Goal: Task Accomplishment & Management: Use online tool/utility

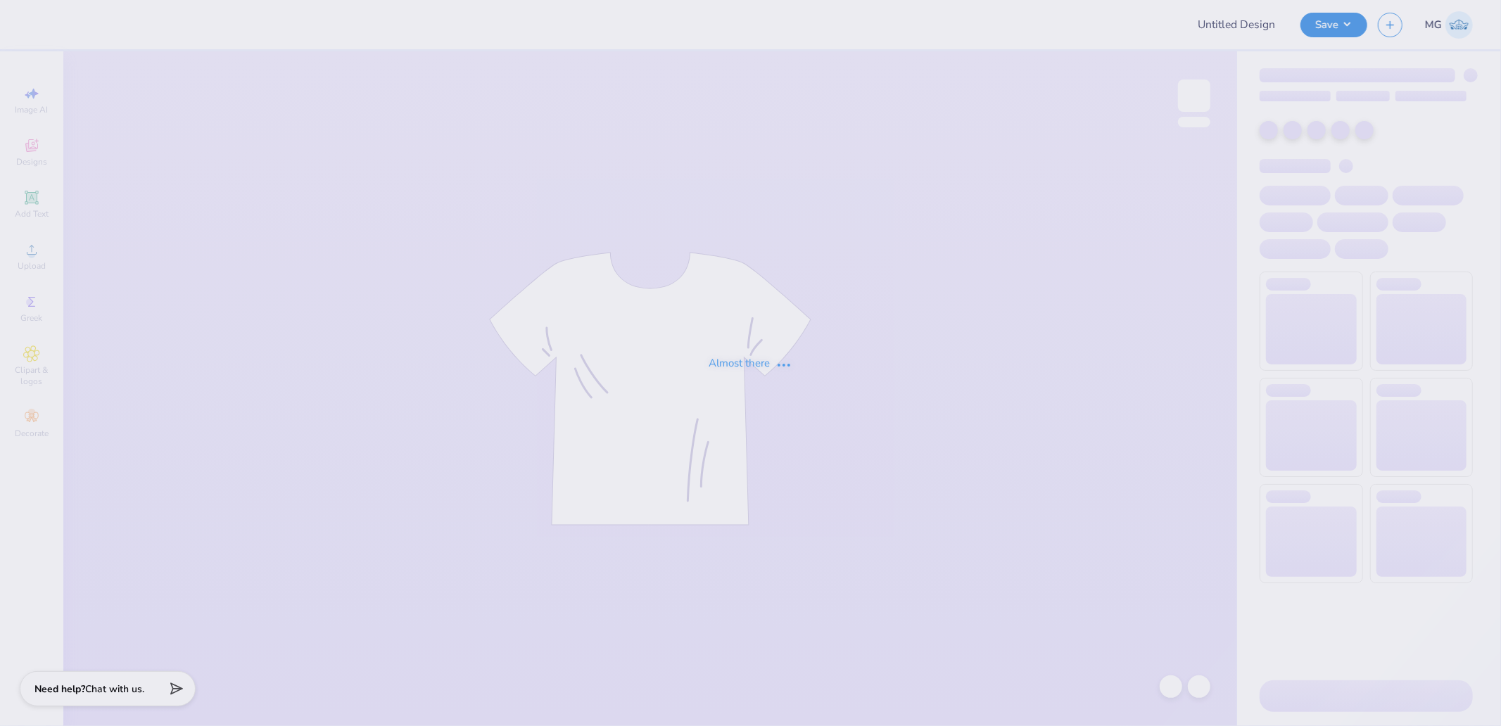
type input "Pepperdine ATO Philo F25"
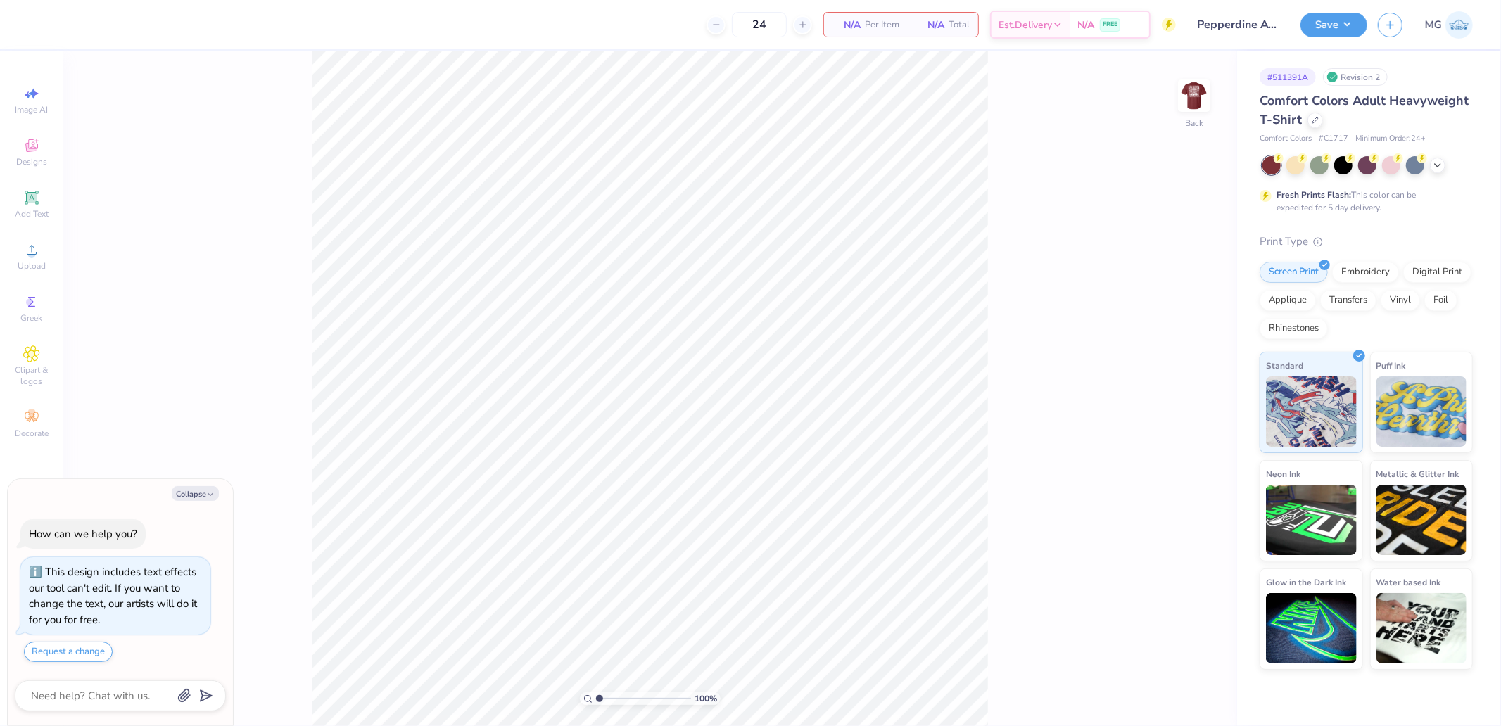
type textarea "x"
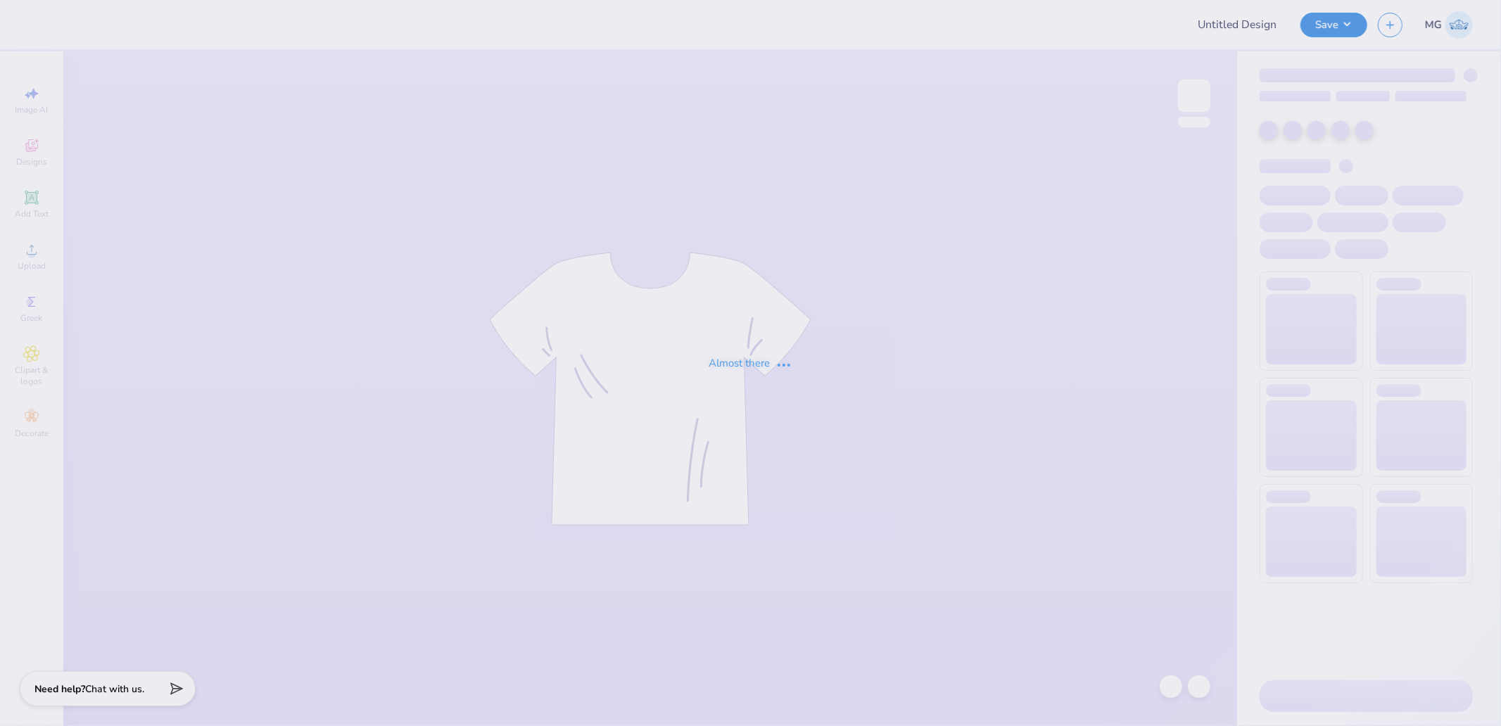
type input "Pepperdine ATO Philo F25"
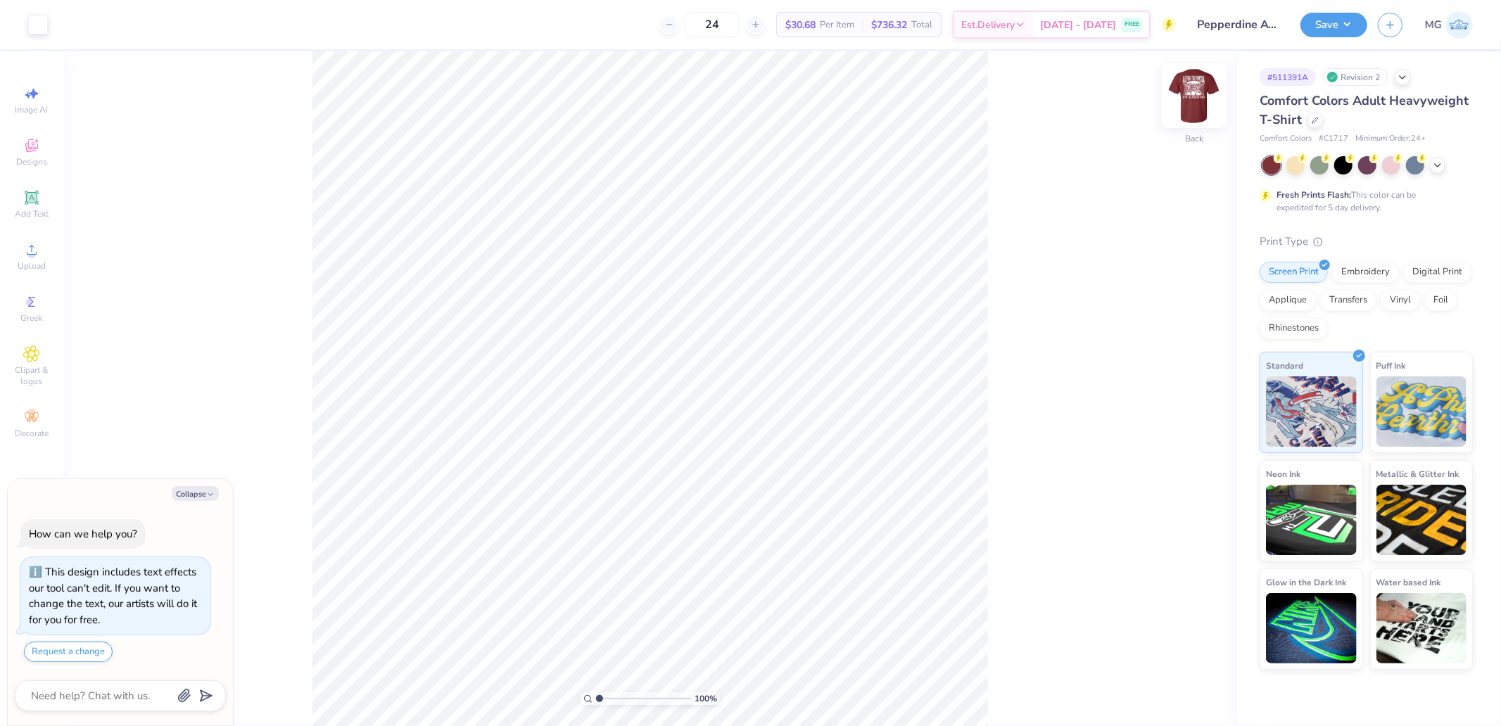
click at [1190, 96] on img at bounding box center [1194, 96] width 56 height 56
click at [50, 256] on div "Upload" at bounding box center [31, 257] width 49 height 42
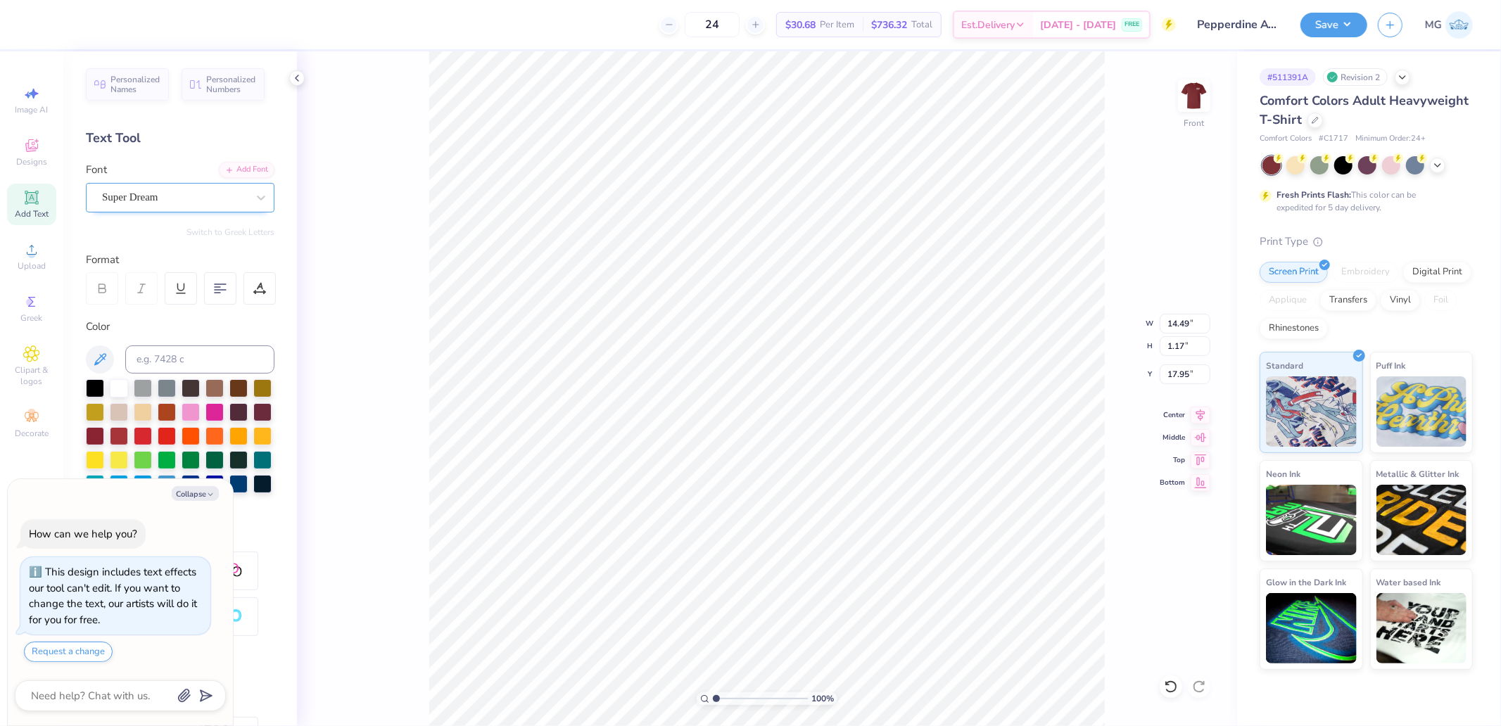
click at [156, 196] on div "Super Dream" at bounding box center [175, 197] width 148 height 22
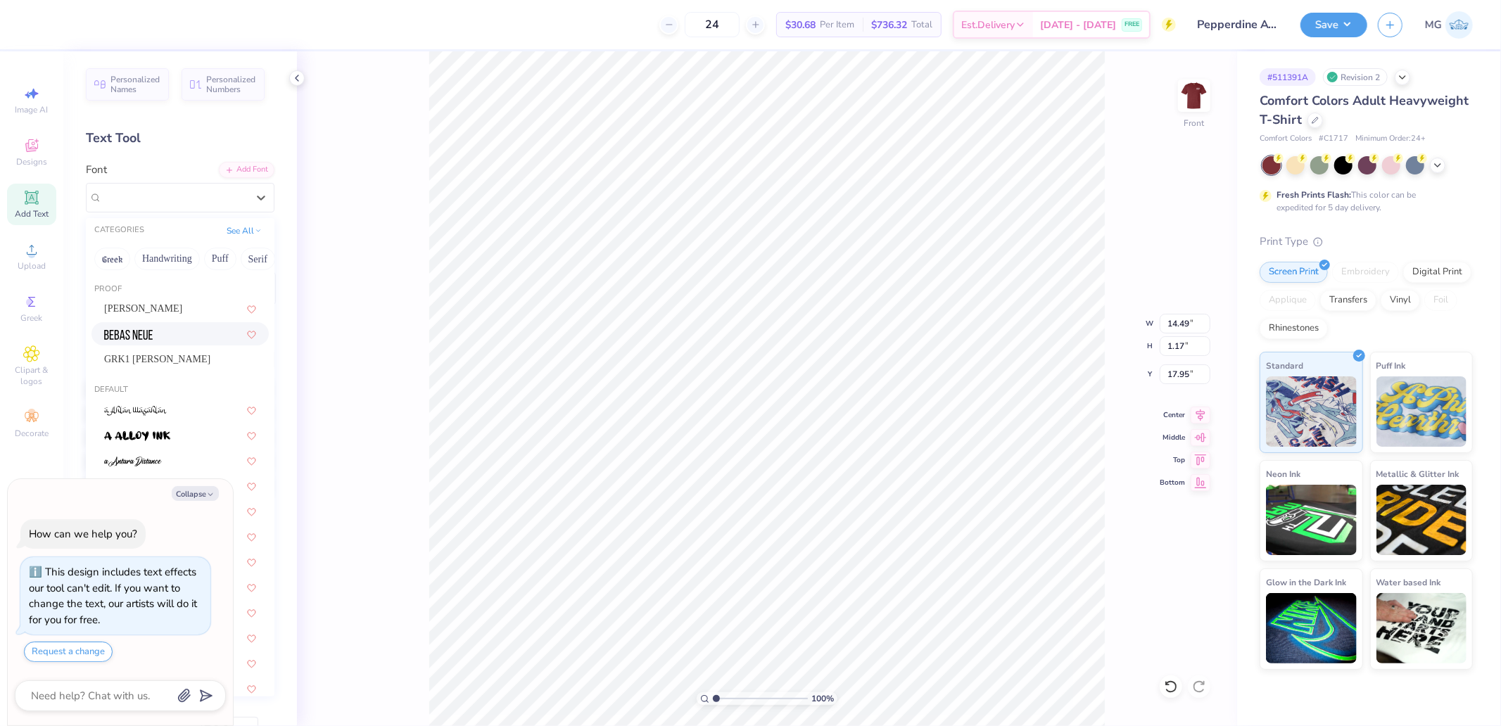
click at [136, 331] on img at bounding box center [128, 335] width 49 height 10
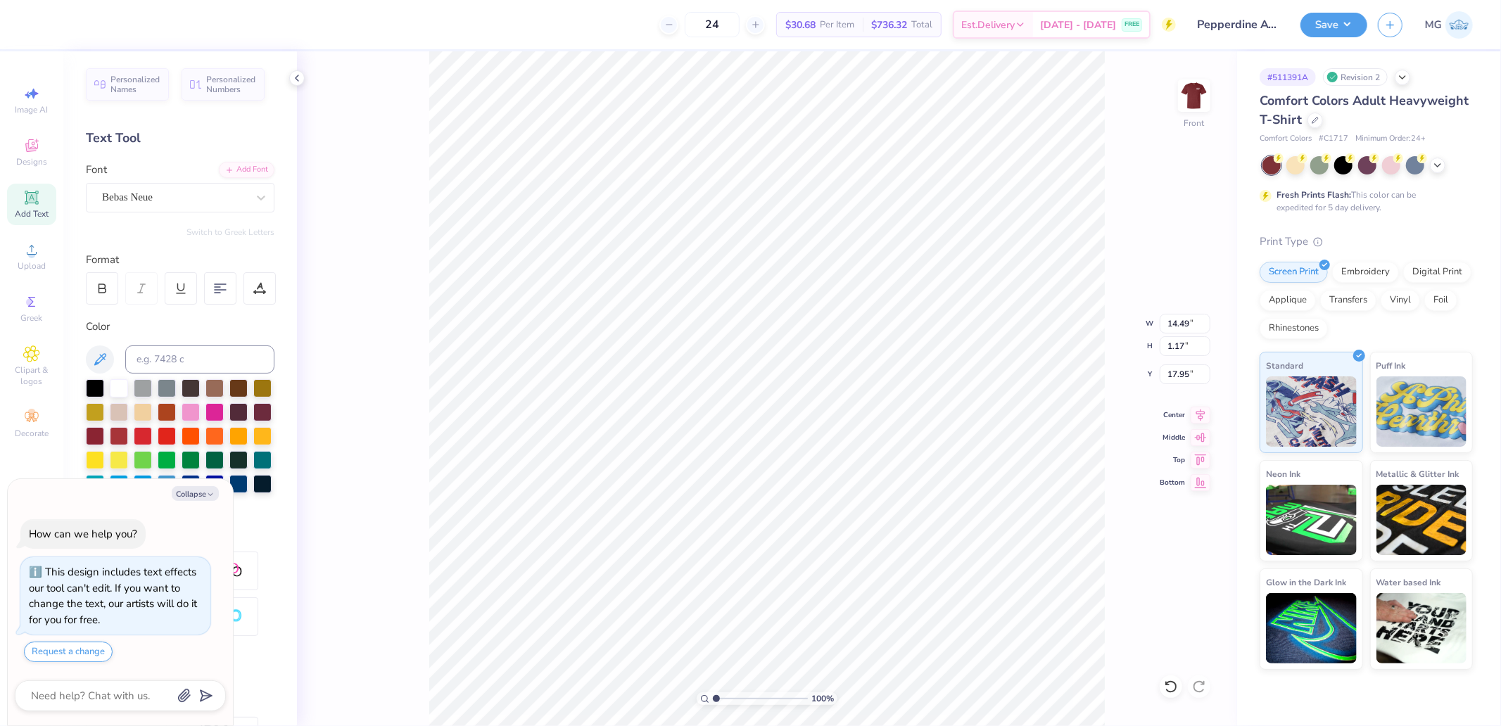
type textarea "x"
type input "10.08"
type input "1.13"
type input "18.09"
click at [1198, 410] on icon at bounding box center [1200, 413] width 9 height 12
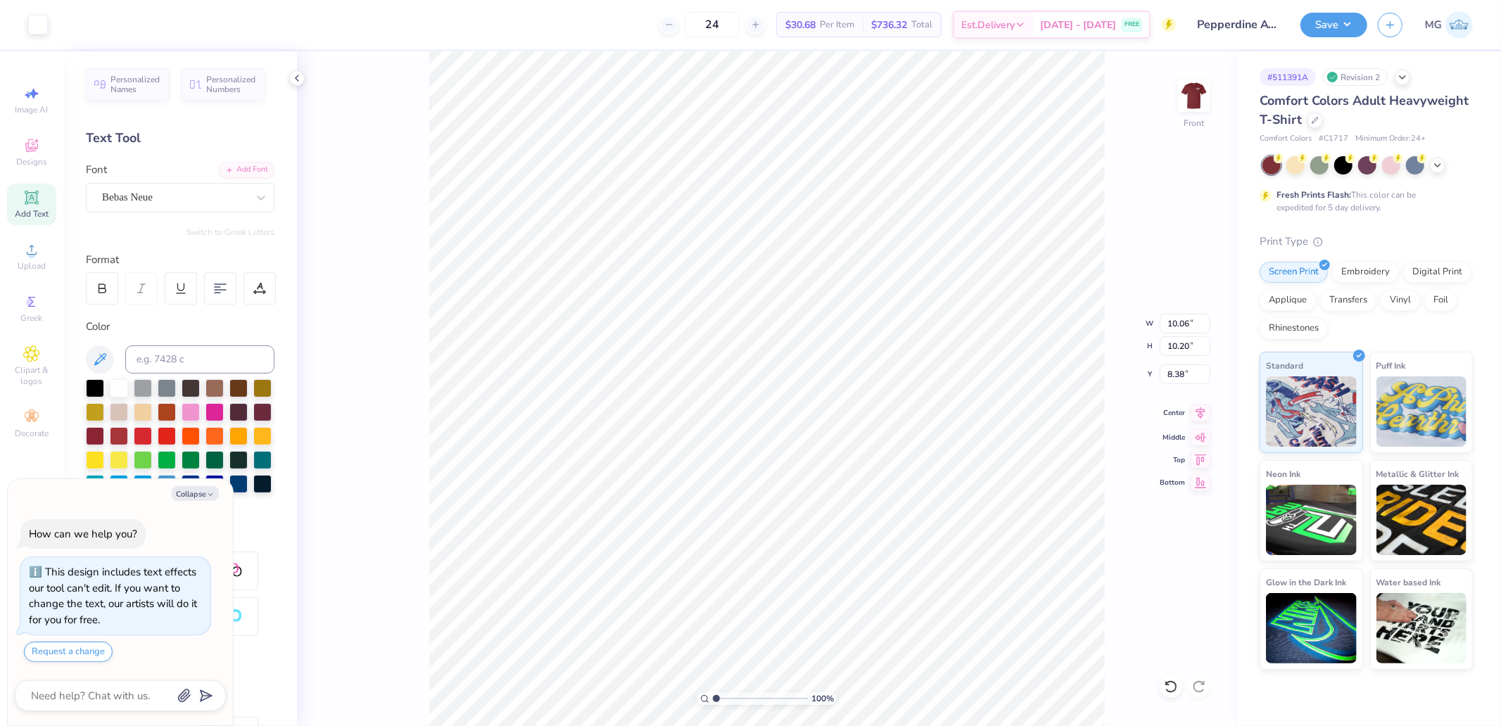
click at [1198, 419] on icon at bounding box center [1201, 413] width 20 height 17
click at [120, 388] on div at bounding box center [119, 387] width 18 height 18
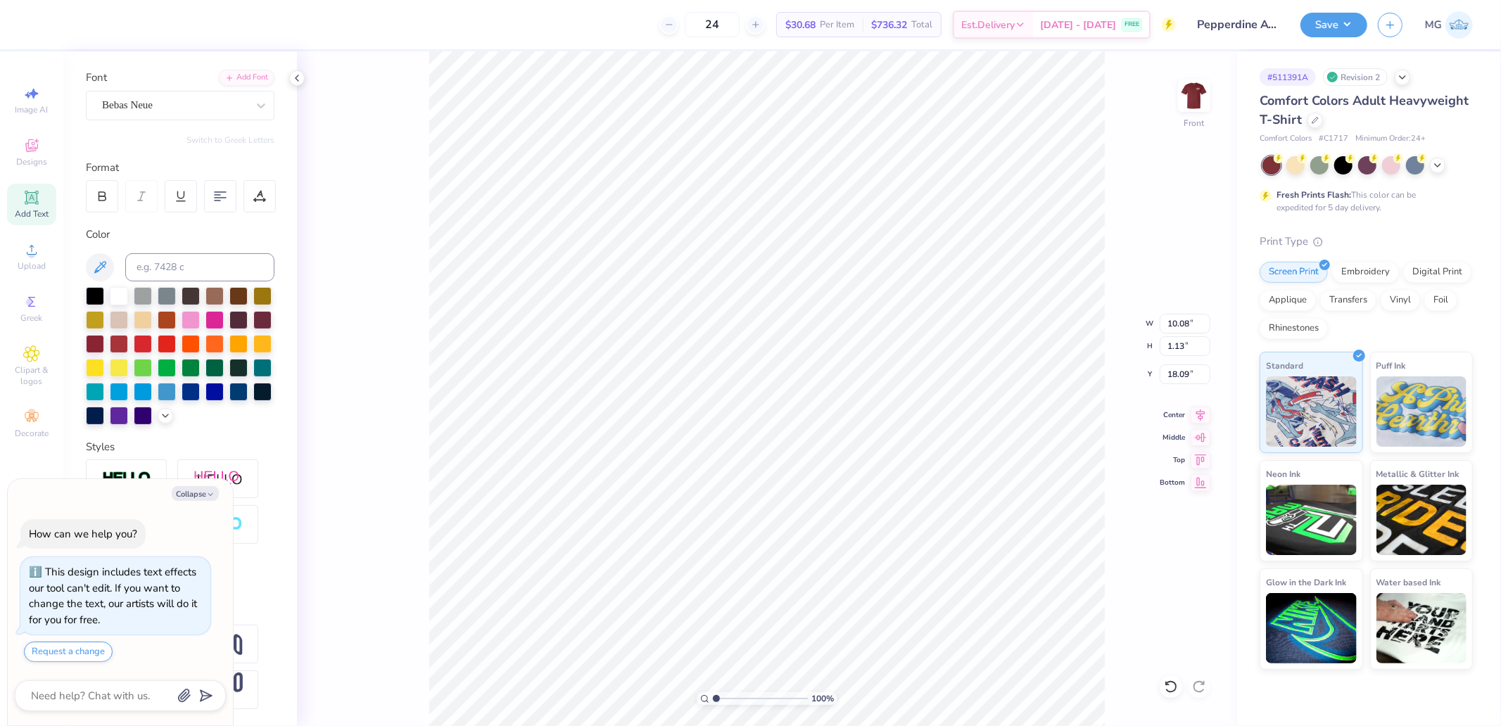
scroll to position [115, 0]
click at [135, 462] on div at bounding box center [126, 478] width 81 height 39
click at [208, 494] on icon "button" at bounding box center [210, 494] width 8 height 8
type textarea "x"
type input "10.09"
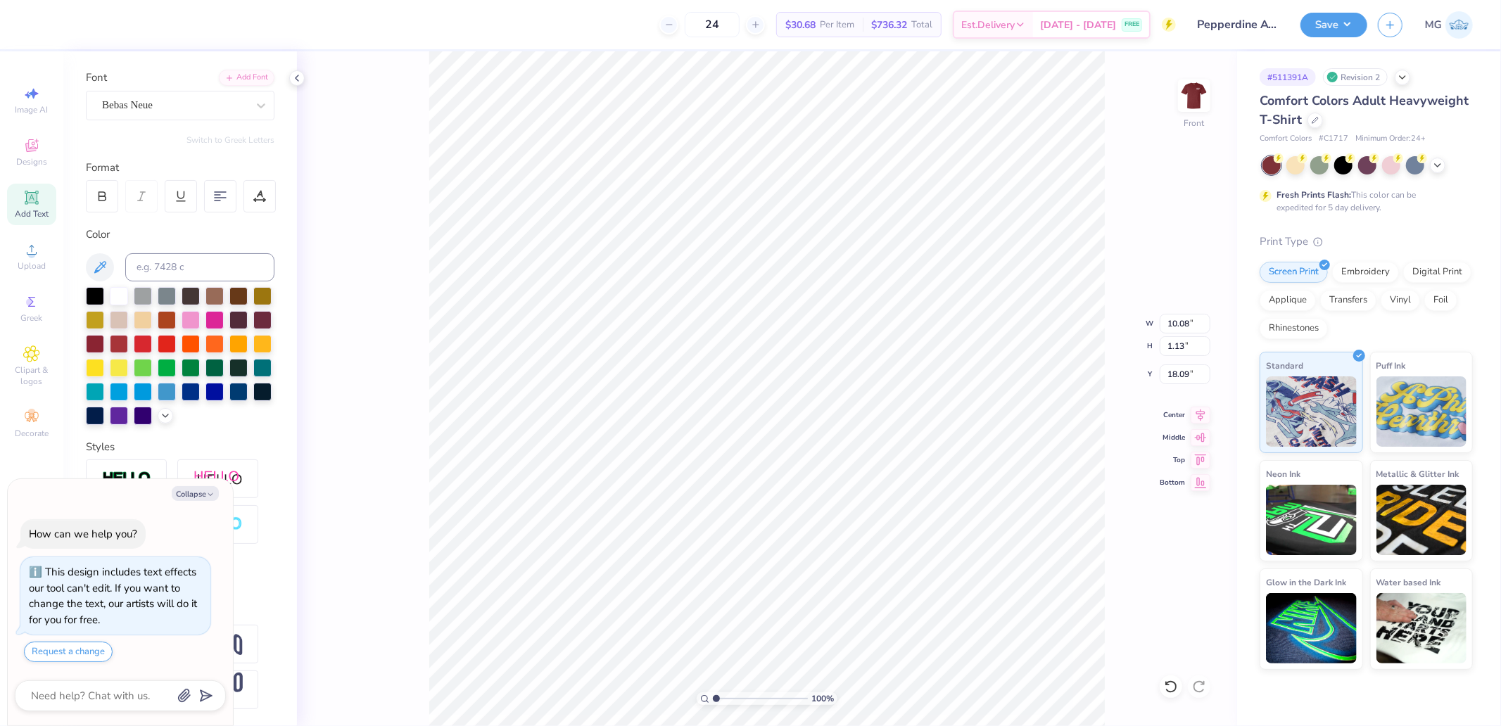
type input "1.14"
type input "18.08"
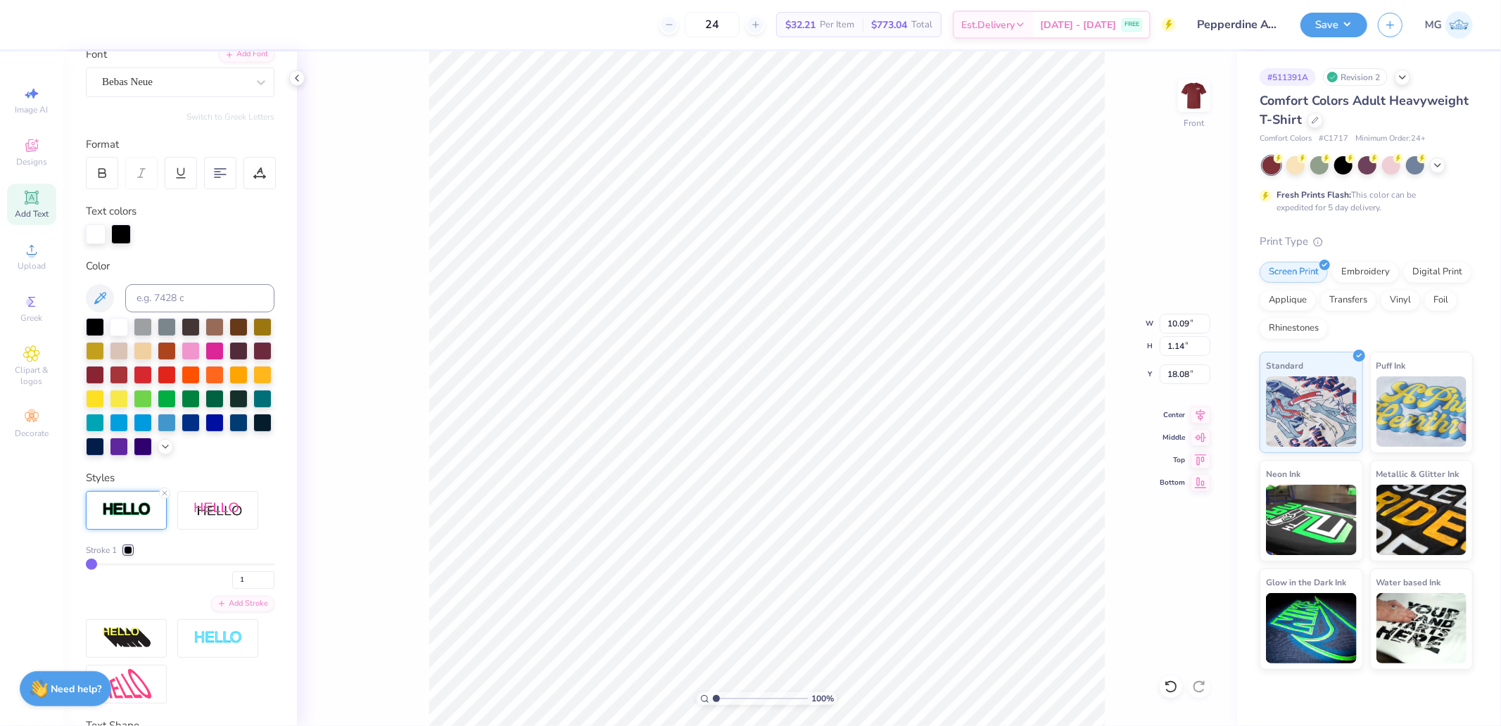
click at [127, 554] on div at bounding box center [128, 550] width 8 height 8
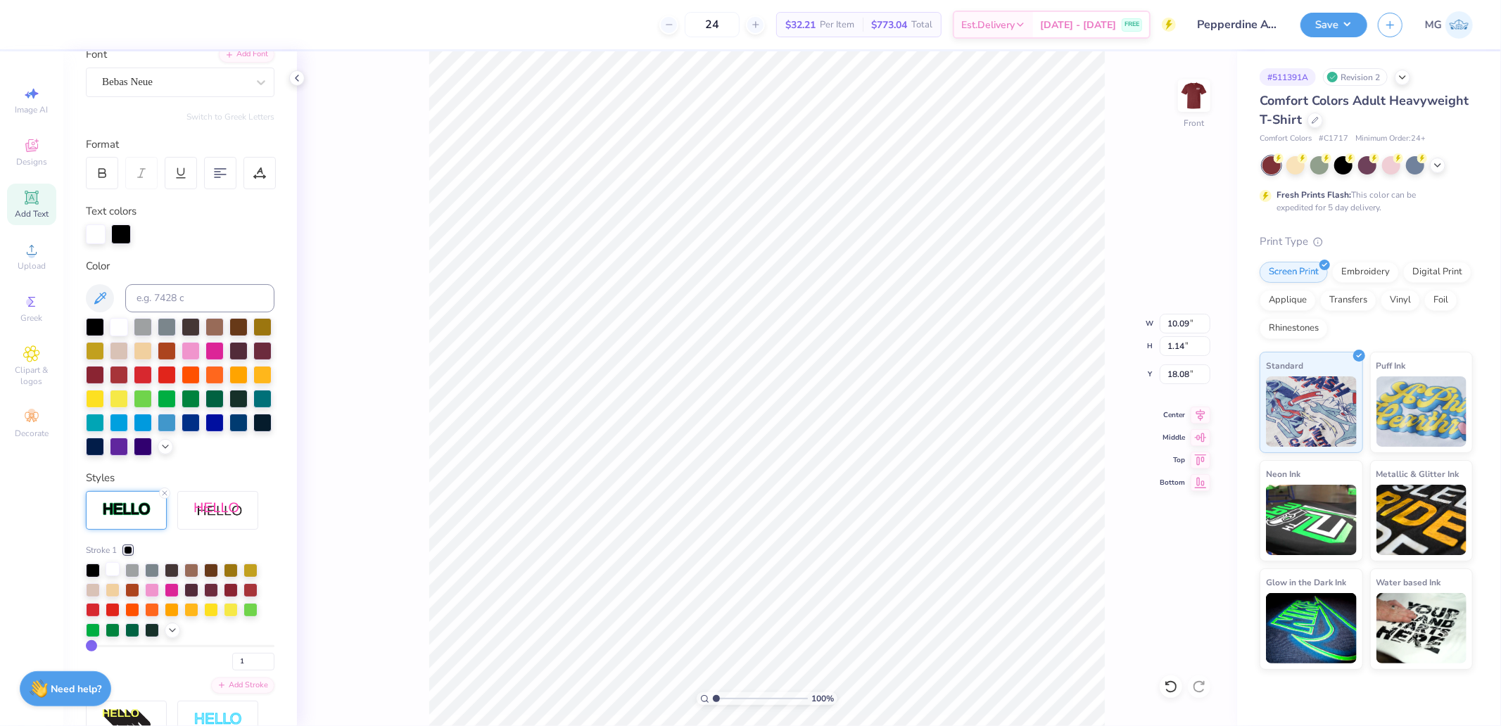
click at [116, 576] on div at bounding box center [113, 569] width 14 height 14
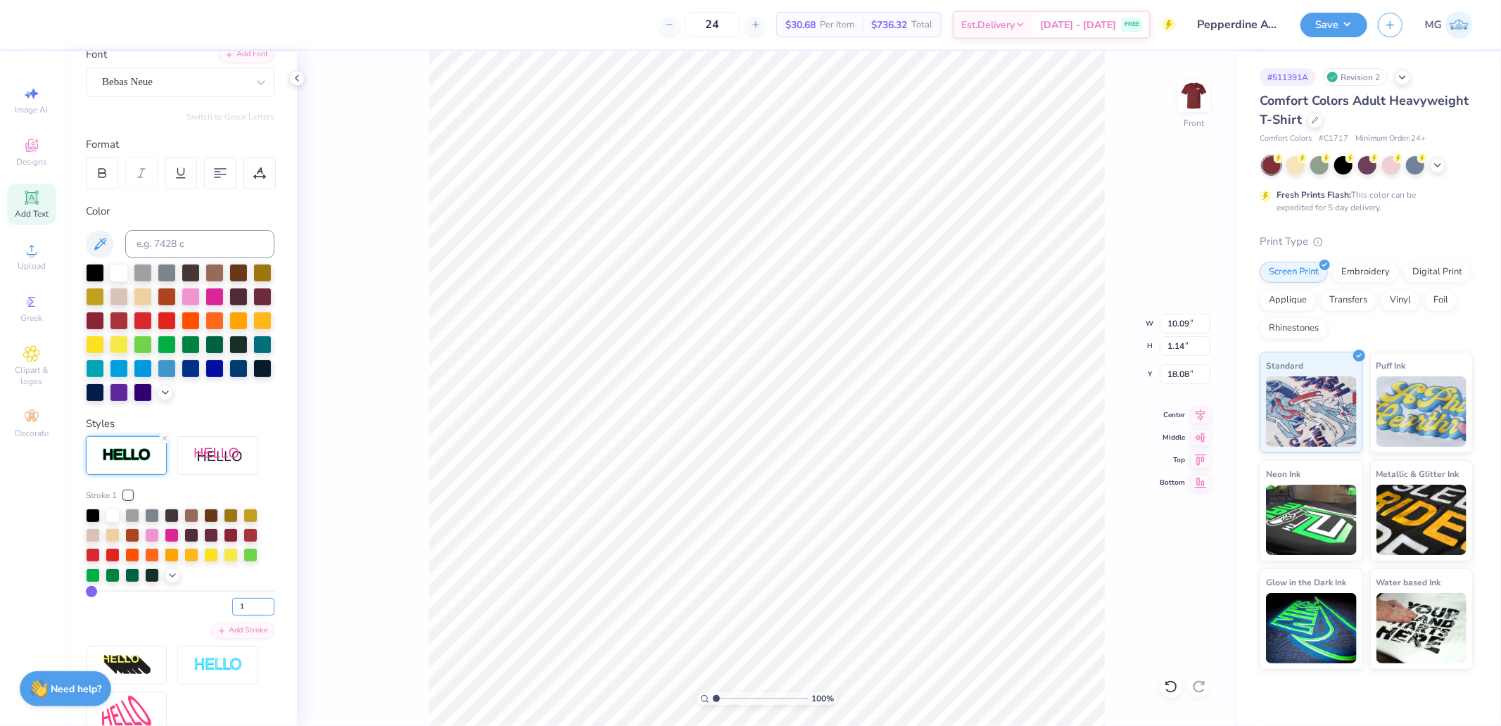
click at [240, 616] on input "1" at bounding box center [253, 607] width 42 height 18
drag, startPoint x: 240, startPoint y: 627, endPoint x: 211, endPoint y: 634, distance: 29.7
click at [232, 616] on input "1" at bounding box center [253, 607] width 42 height 18
type input "3"
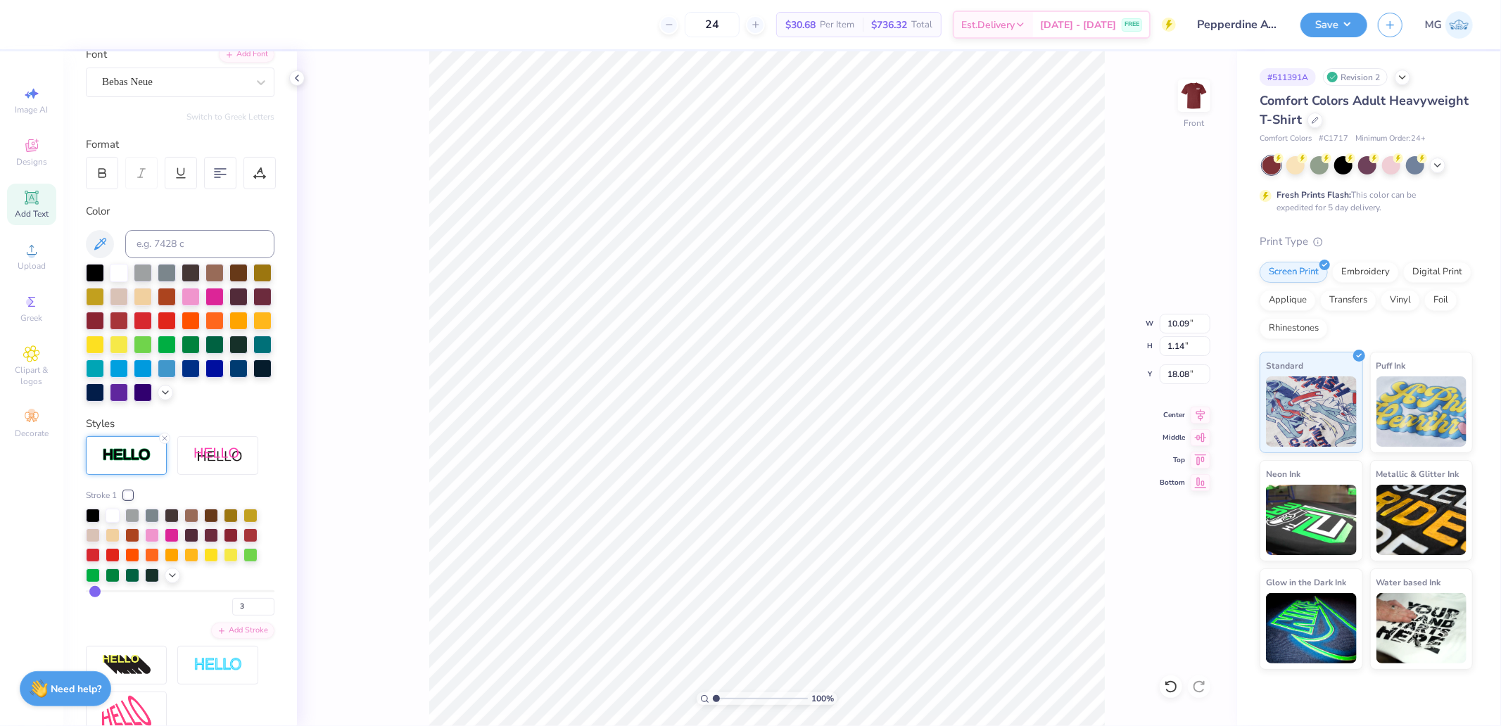
type input "10.11"
type input "1.17"
type input "18.07"
drag, startPoint x: 230, startPoint y: 628, endPoint x: 185, endPoint y: 621, distance: 45.6
click at [211, 616] on div "3" at bounding box center [180, 602] width 189 height 25
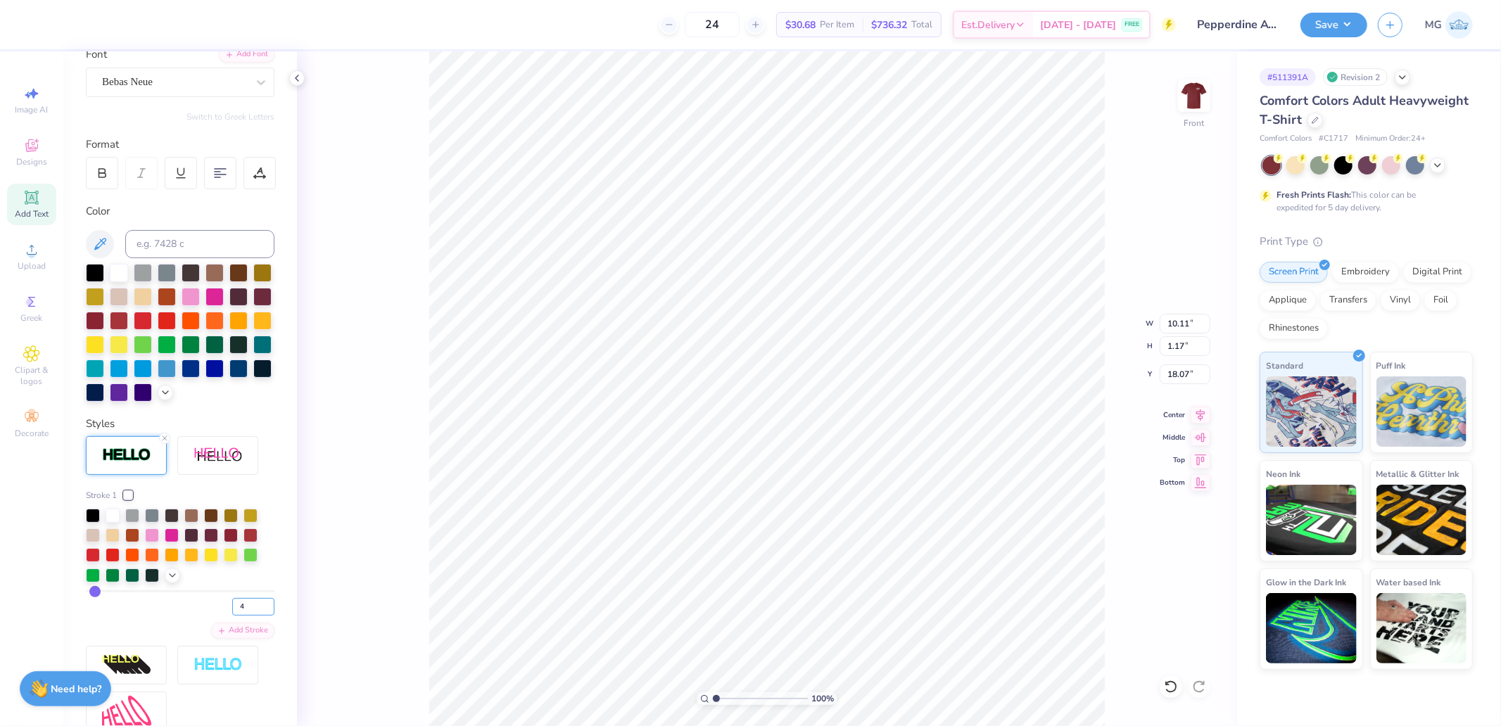
type input "4"
type input "10.13"
type input "1.18"
type input "17.98"
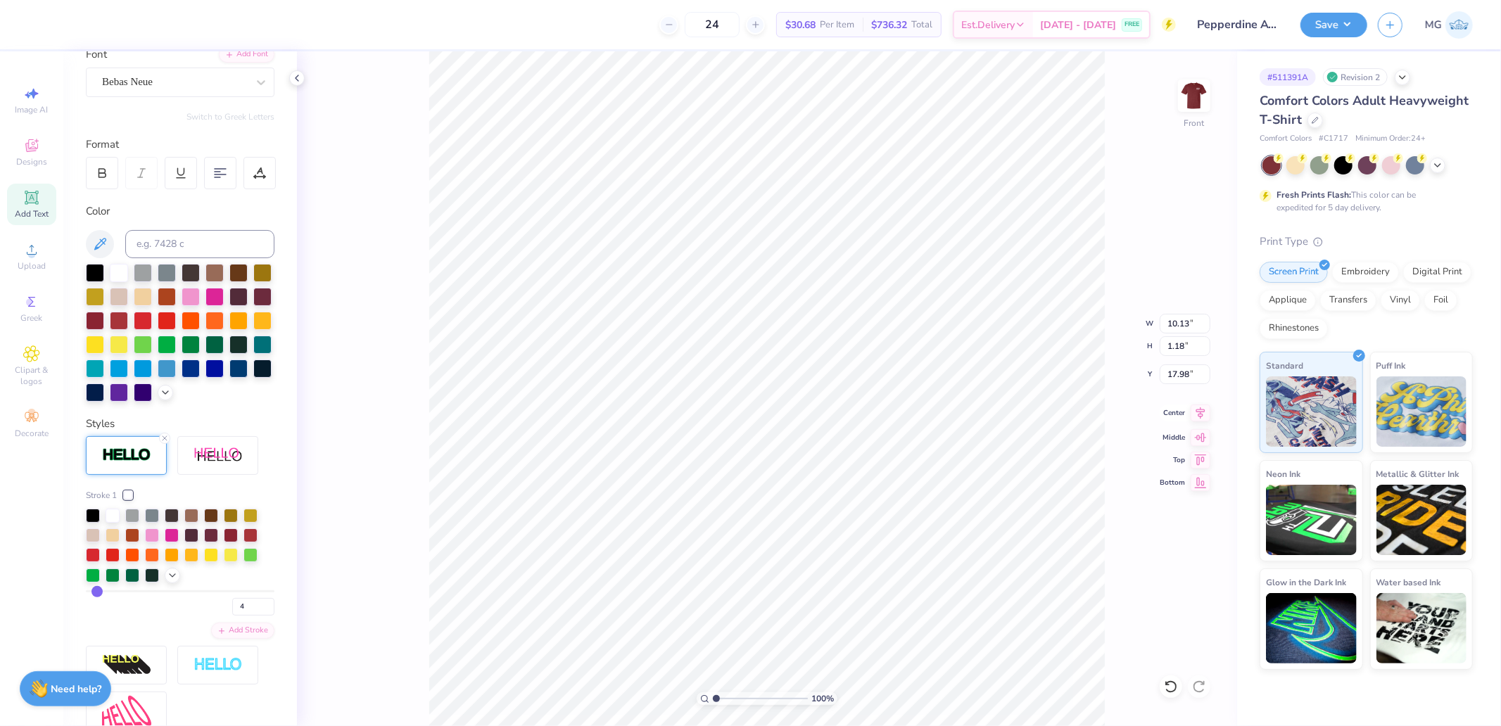
click at [1202, 412] on icon at bounding box center [1201, 413] width 20 height 17
click at [1204, 412] on icon at bounding box center [1201, 413] width 20 height 17
click at [1171, 322] on input "10.13" at bounding box center [1185, 324] width 51 height 20
type input "12.00"
type input "12.78"
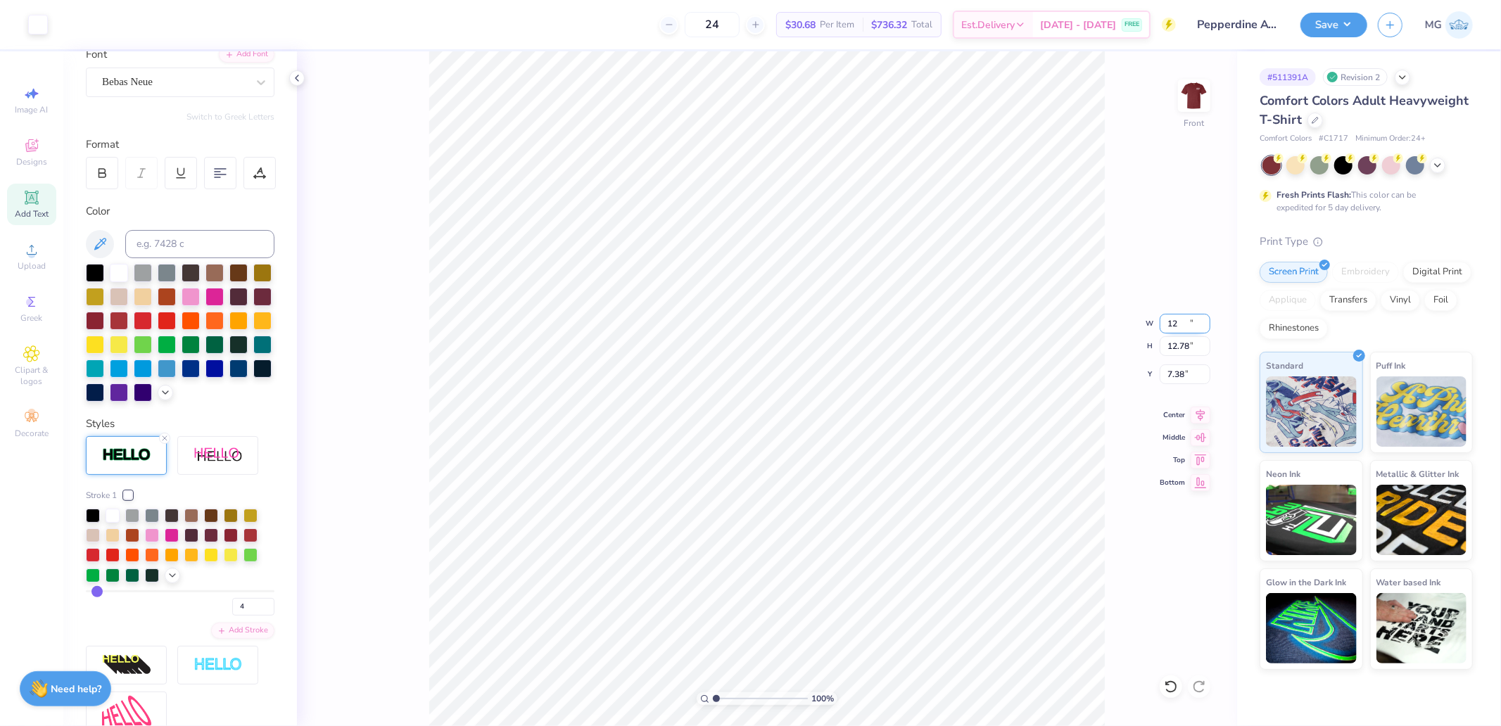
type input "7.38"
click at [1186, 363] on div "100 % Front W 12.00 12.00 " H 12.78 12.78 " Y 7.38 7.38 " Center Middle Top Bot…" at bounding box center [767, 388] width 940 height 675
click at [1173, 378] on input "7.38" at bounding box center [1185, 374] width 51 height 20
type input "3.00"
drag, startPoint x: 714, startPoint y: 698, endPoint x: 730, endPoint y: 701, distance: 17.1
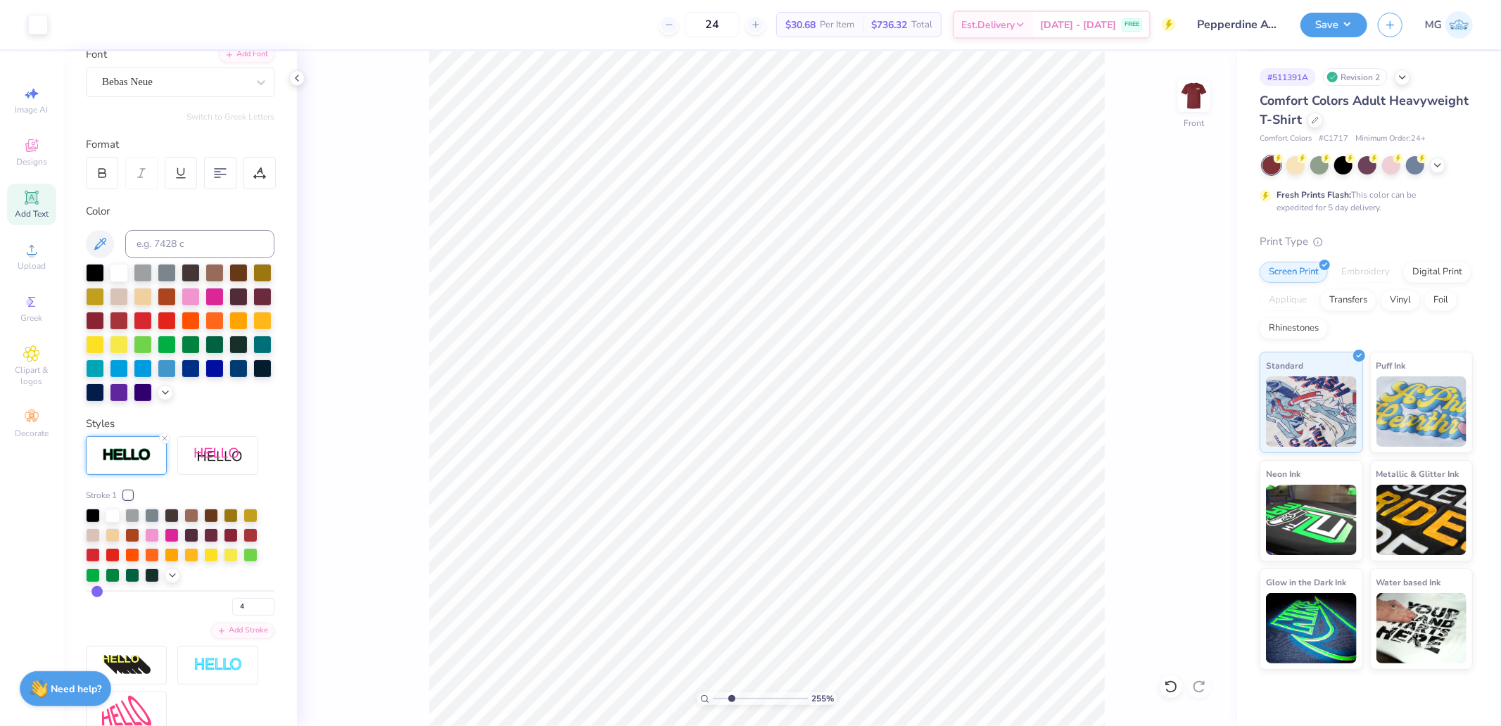
type input "2.55"
click at [730, 701] on input "range" at bounding box center [760, 698] width 95 height 13
click at [265, 170] on icon at bounding box center [259, 173] width 13 height 13
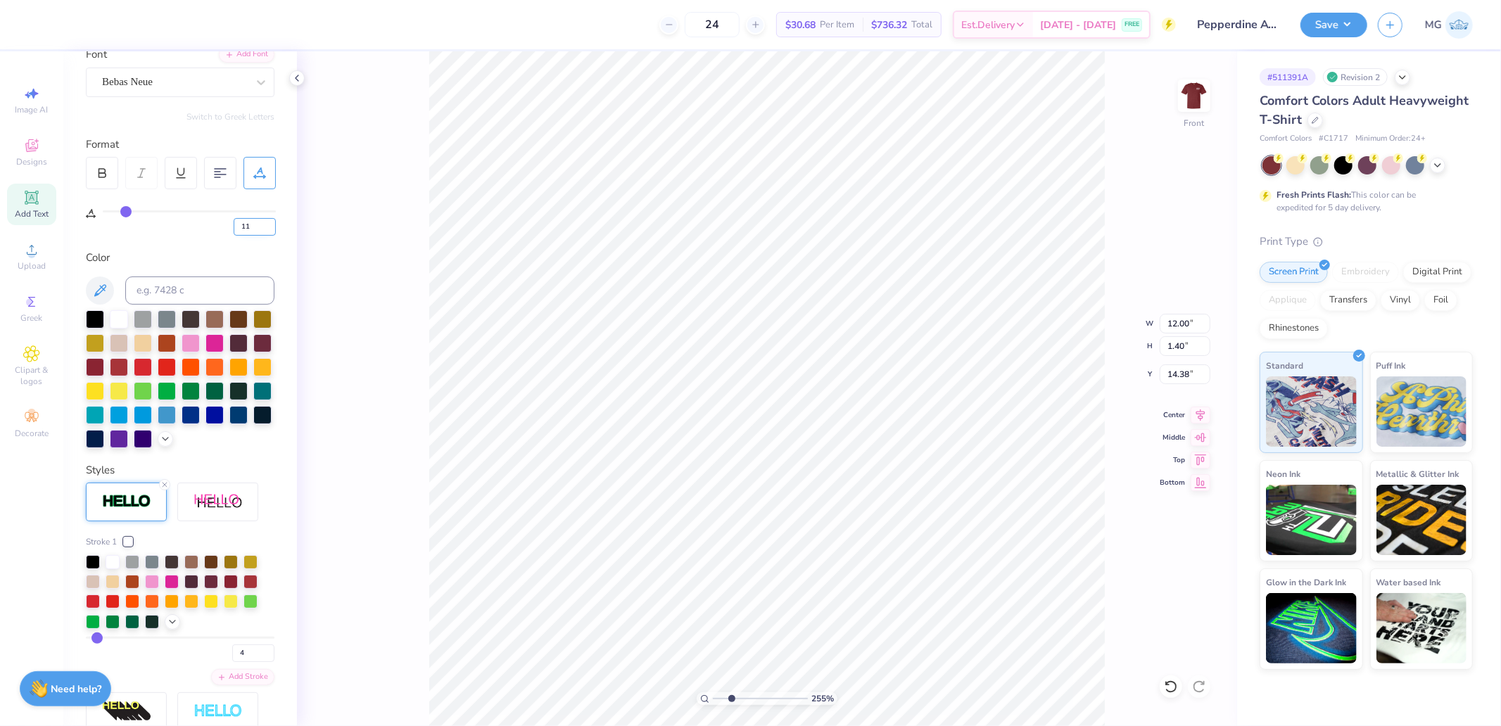
click at [251, 226] on input "11" at bounding box center [255, 227] width 42 height 18
drag, startPoint x: 254, startPoint y: 224, endPoint x: 228, endPoint y: 225, distance: 26.1
click at [228, 225] on div "11" at bounding box center [189, 222] width 173 height 25
type input "10"
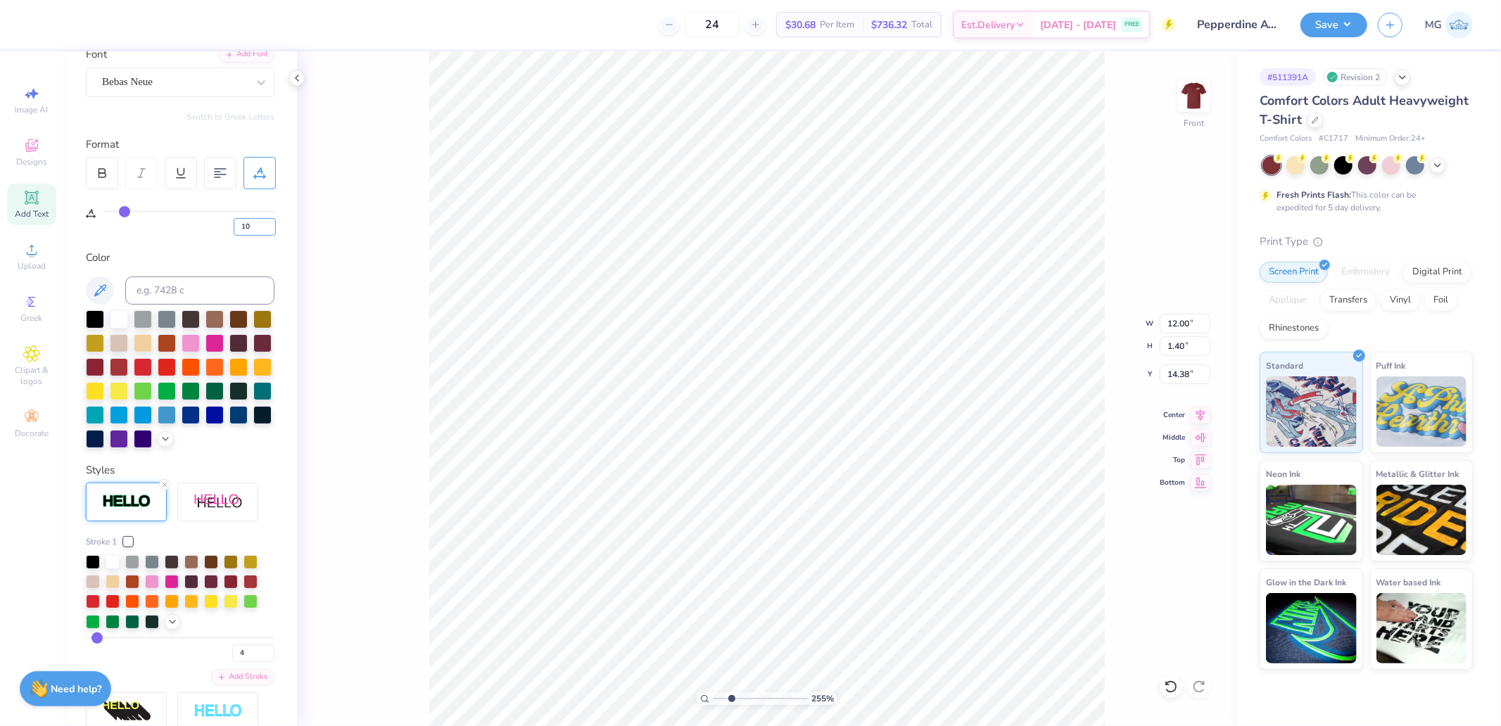
type input "11.73"
type input "12"
type input "12.22"
type input "11"
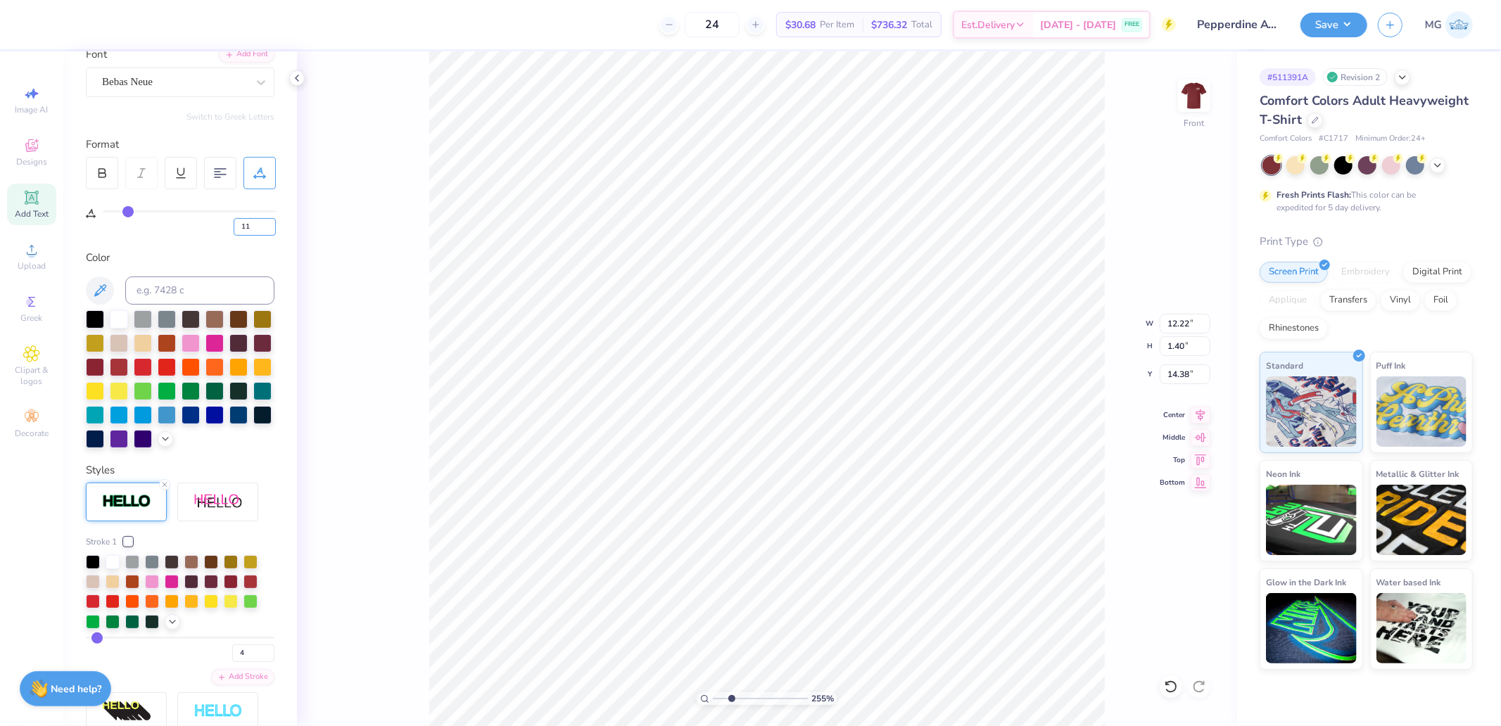
type input "11"
type input "11.97"
click at [1194, 408] on icon at bounding box center [1201, 413] width 20 height 17
click at [725, 699] on input "range" at bounding box center [760, 698] width 95 height 13
click at [1200, 412] on icon at bounding box center [1200, 413] width 9 height 12
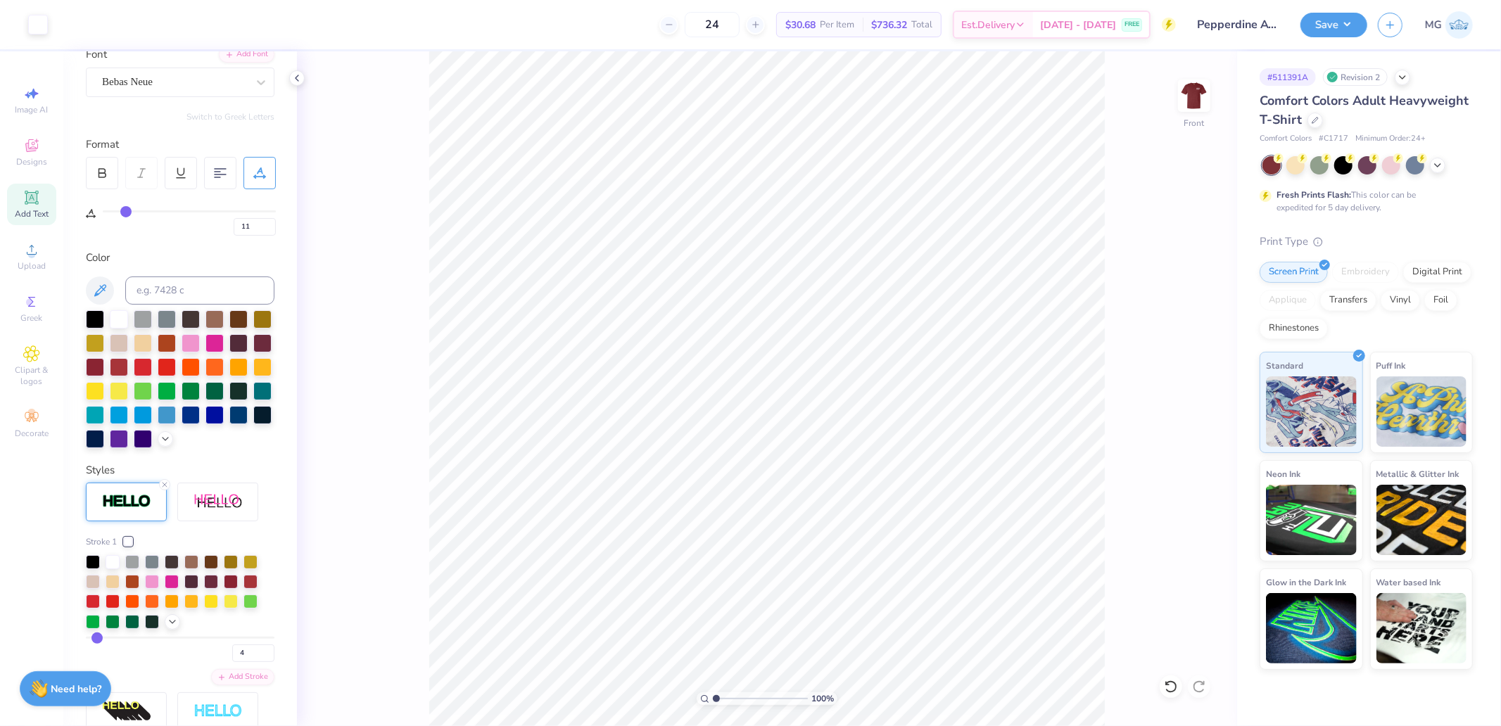
drag, startPoint x: 713, startPoint y: 699, endPoint x: 685, endPoint y: 702, distance: 28.4
click at [713, 702] on input "range" at bounding box center [760, 698] width 95 height 13
type input "1"
drag, startPoint x: 718, startPoint y: 698, endPoint x: 683, endPoint y: 699, distance: 35.9
click at [713, 699] on input "range" at bounding box center [760, 698] width 95 height 13
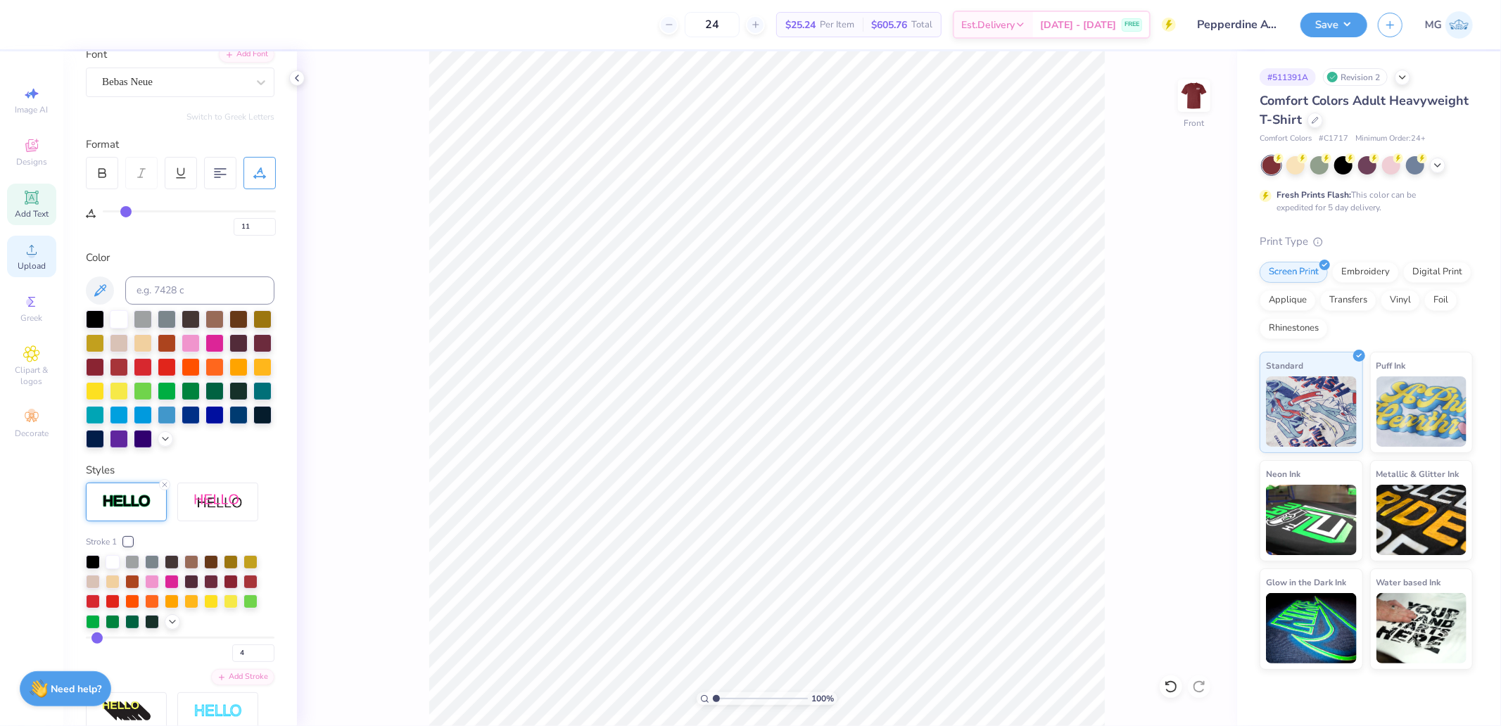
click at [33, 250] on icon at bounding box center [31, 249] width 17 height 17
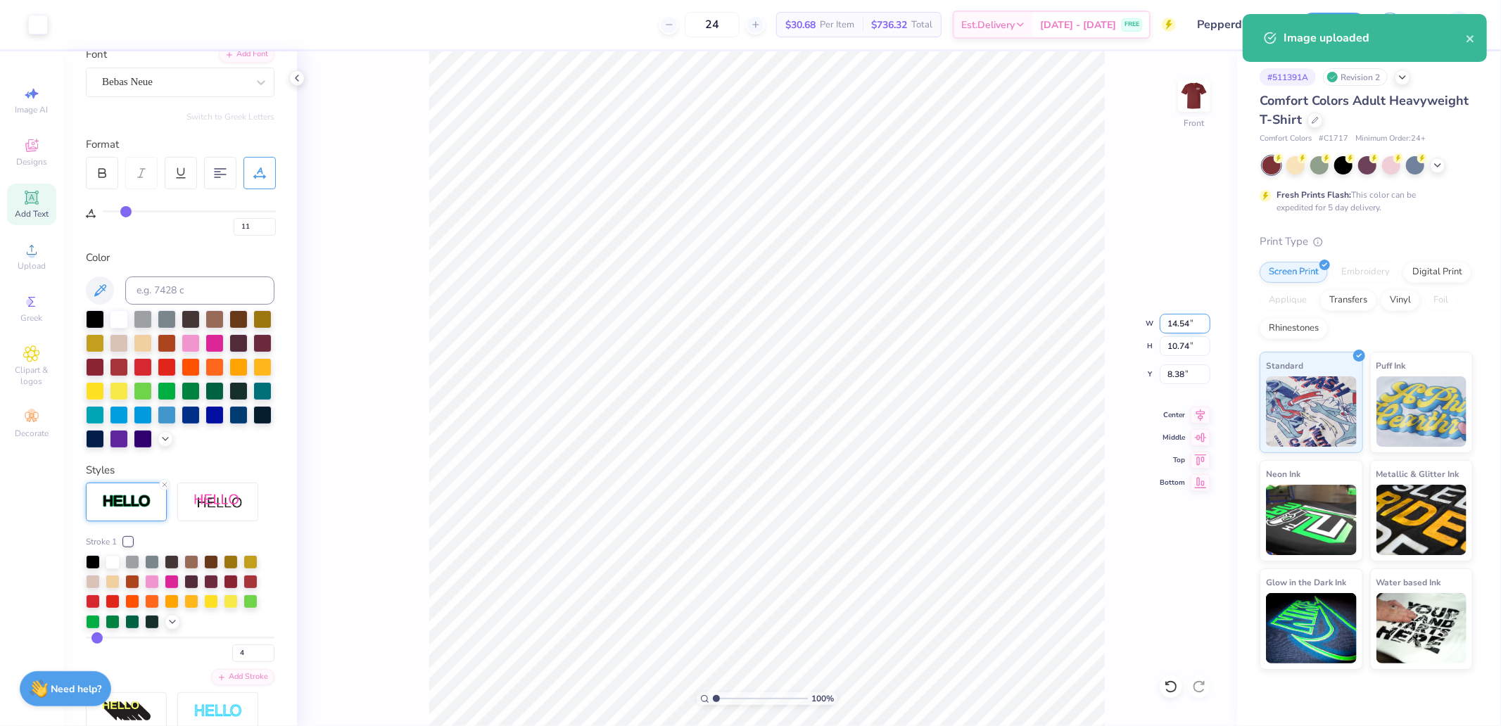
click at [1180, 324] on input "14.54" at bounding box center [1185, 324] width 51 height 20
type input "12.00"
type input "8.87"
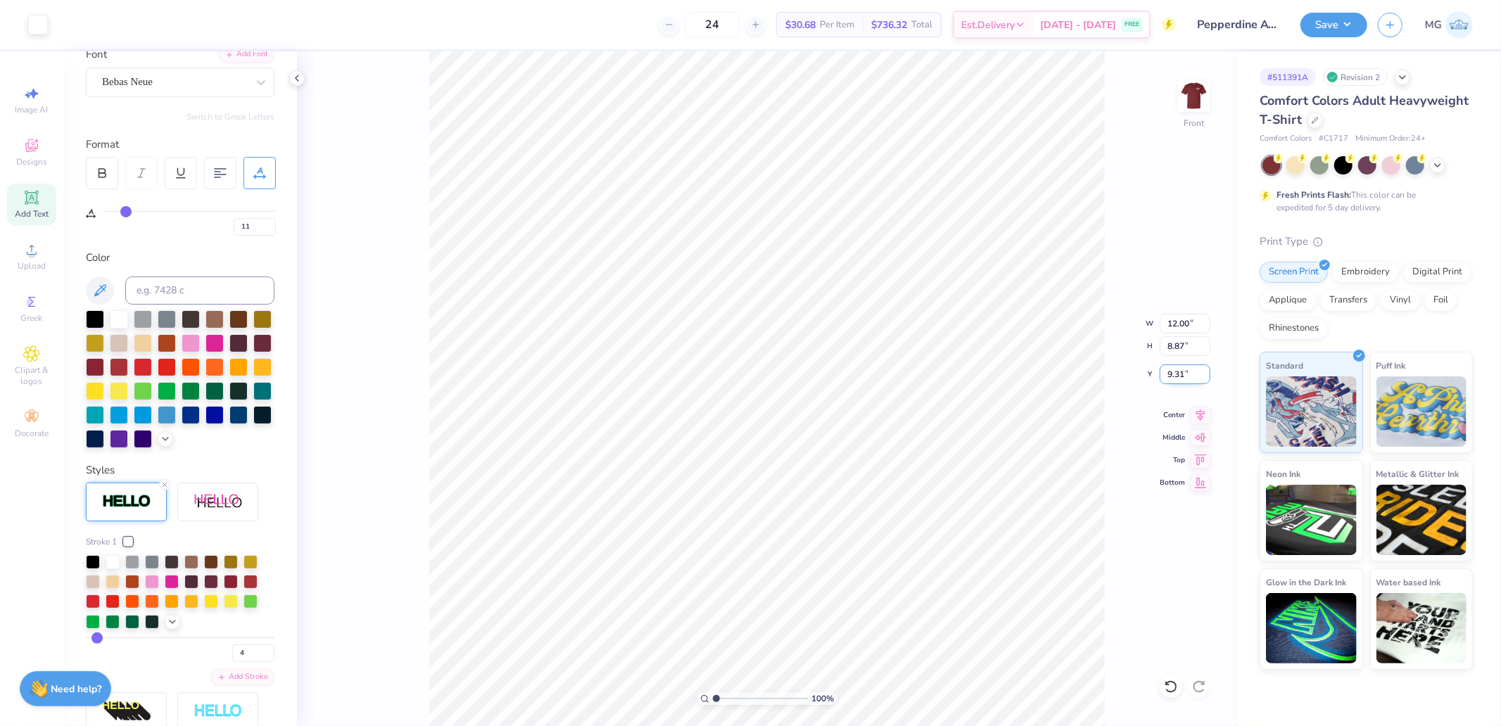
click at [1179, 375] on input "9.31" at bounding box center [1185, 374] width 51 height 20
type input "3.00"
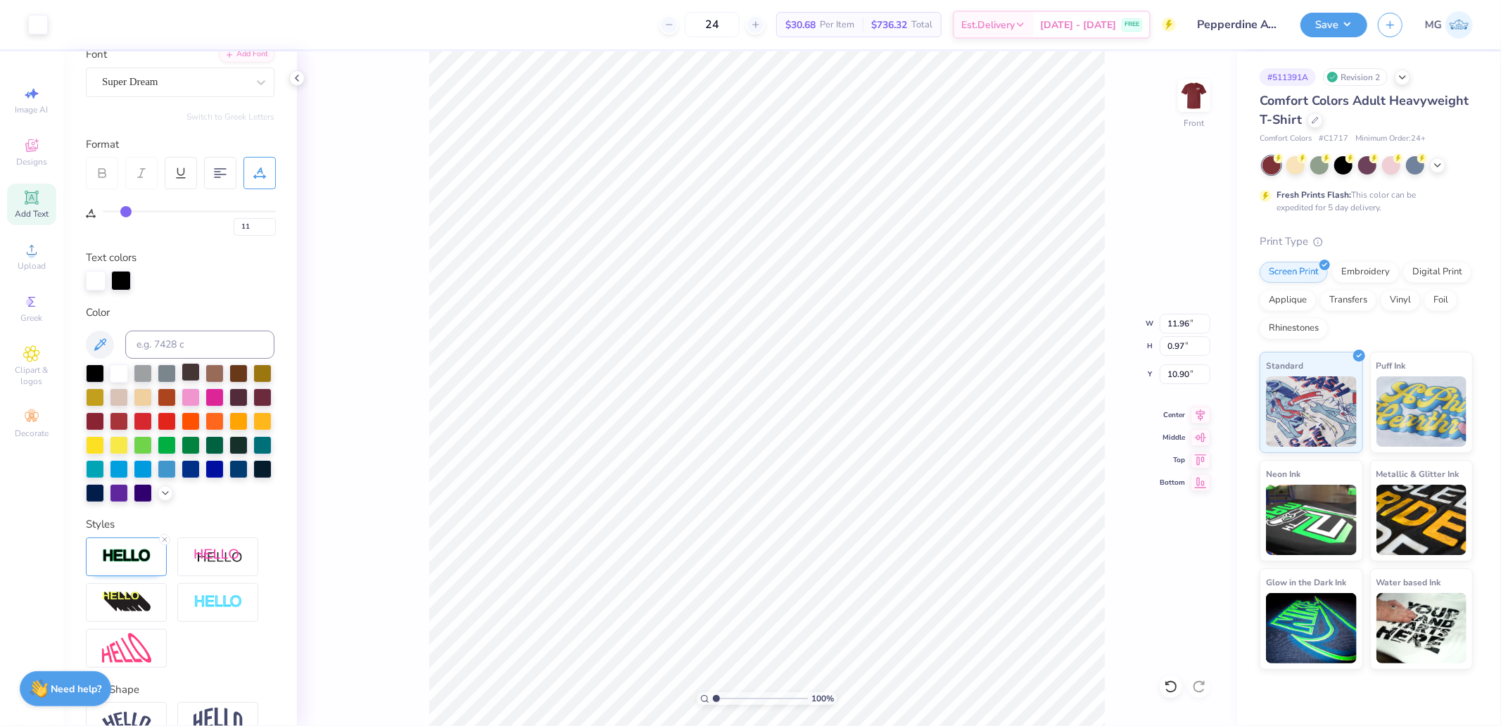
type input "11"
type input "11.95"
type input "0.96"
type input "11.00"
click at [156, 85] on div "Super Dream" at bounding box center [175, 82] width 148 height 22
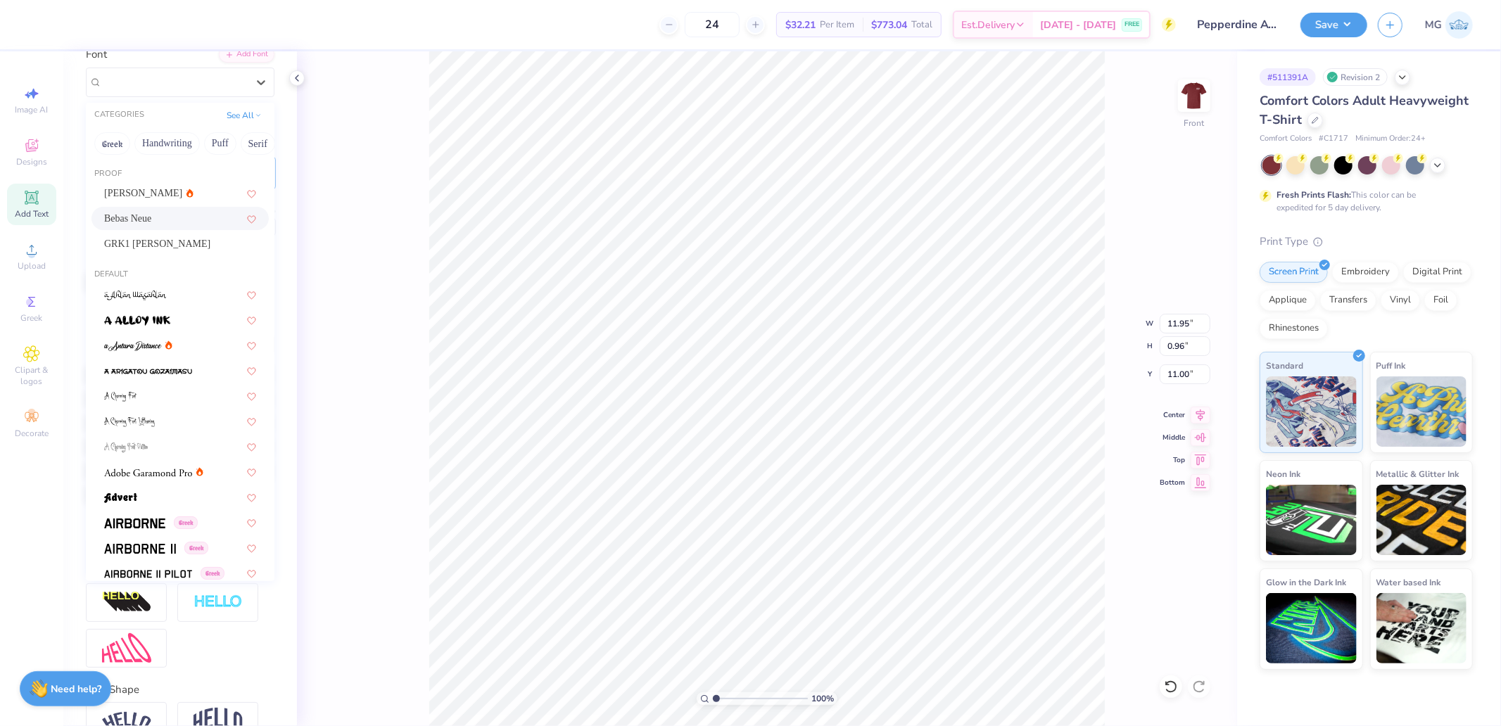
click at [141, 213] on div "Bebas Neue" at bounding box center [180, 218] width 152 height 15
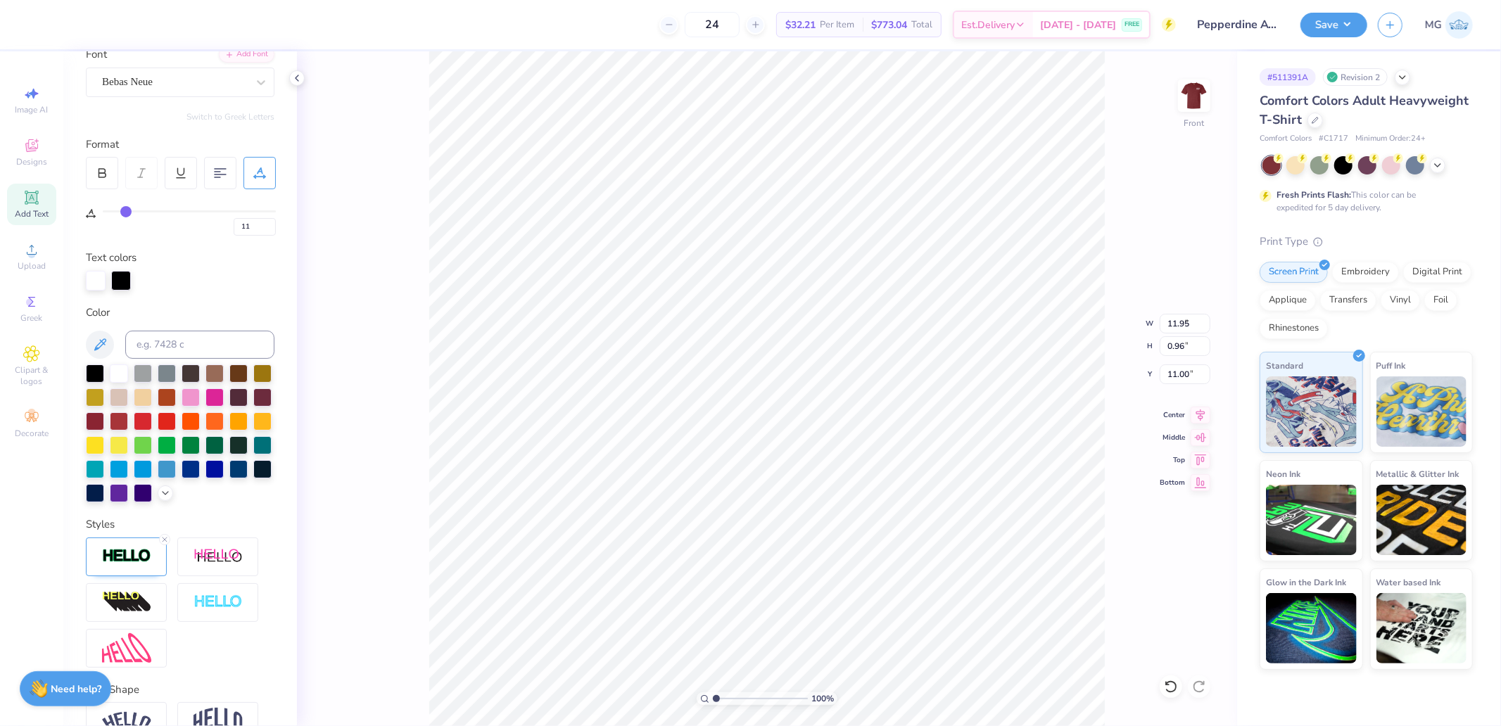
type input "11"
type input "8.33"
type input "0.94"
type input "11.01"
click at [1198, 417] on icon at bounding box center [1201, 413] width 20 height 17
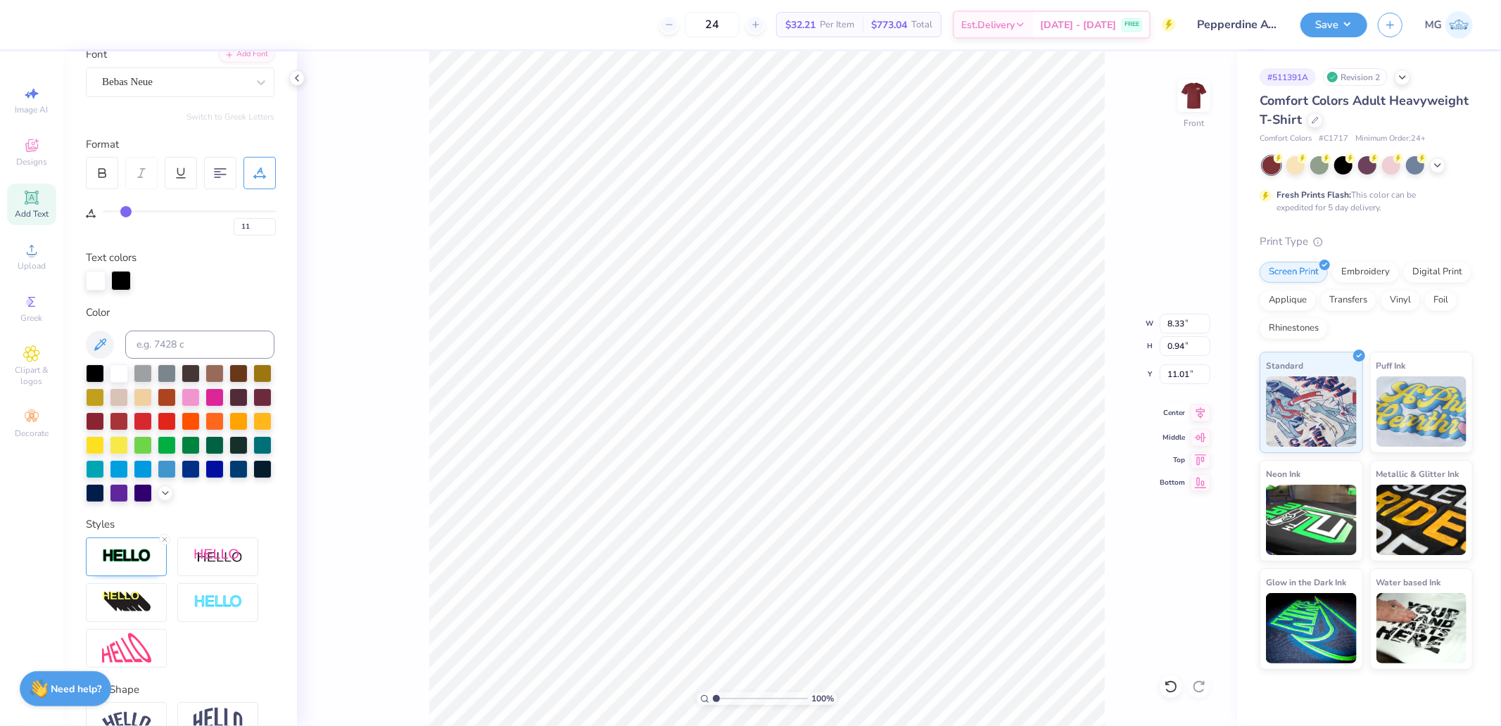
type input "11"
type input "8.30"
type input "8.42"
type input "3.00"
click at [1200, 412] on icon at bounding box center [1201, 413] width 20 height 17
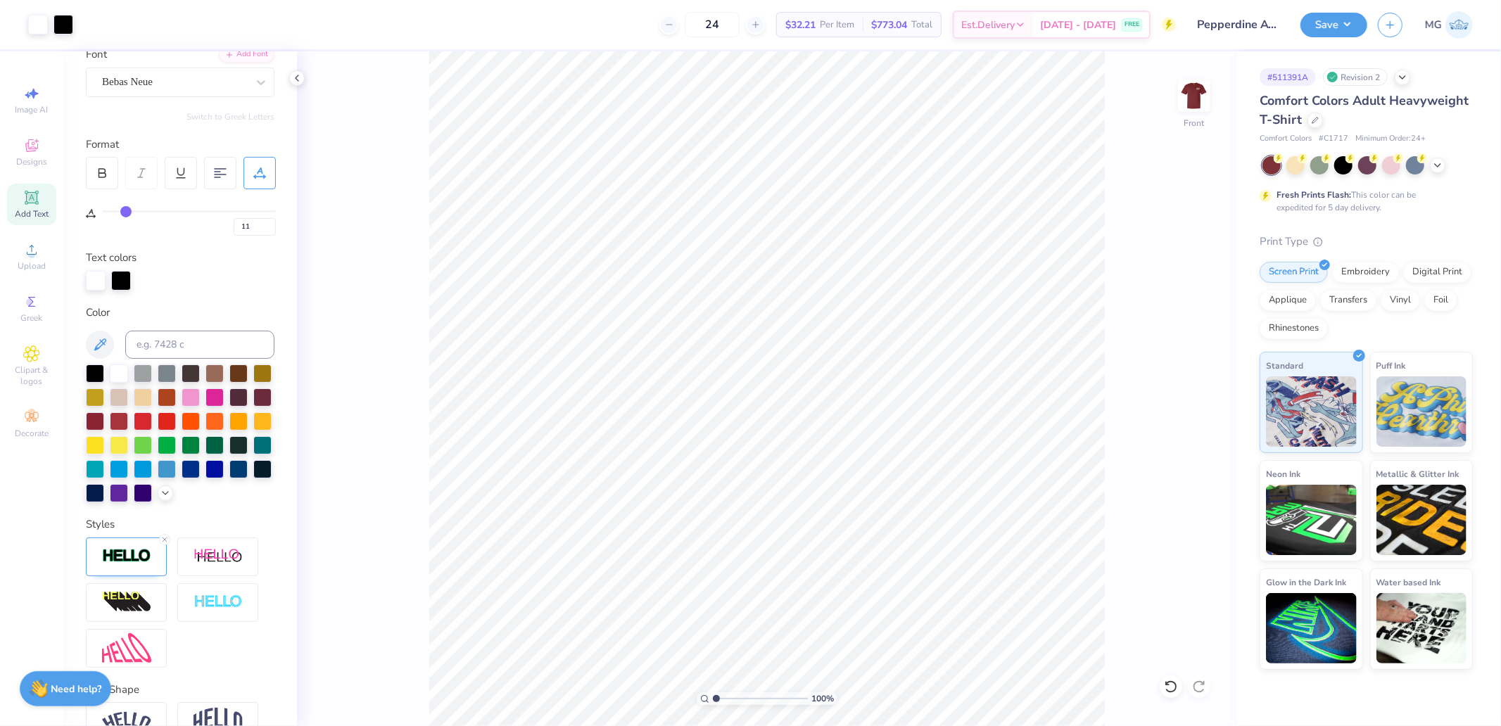
type input "11"
click at [1184, 325] on input "8.33" at bounding box center [1185, 324] width 51 height 20
type input "12"
type input "11"
type input "12.00"
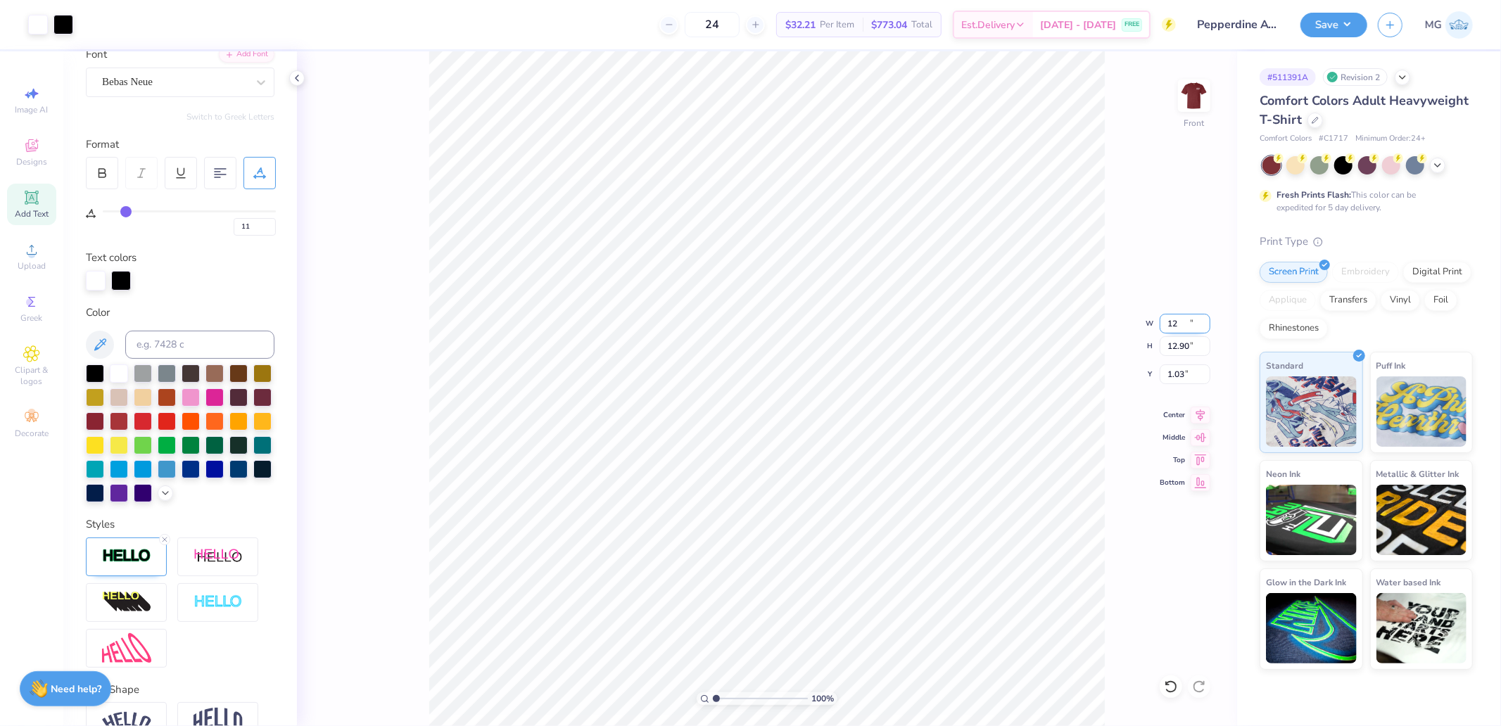
type input "12.90"
click at [1177, 372] on input "1.03" at bounding box center [1185, 374] width 51 height 20
type input "3"
type input "11"
type input "3.00"
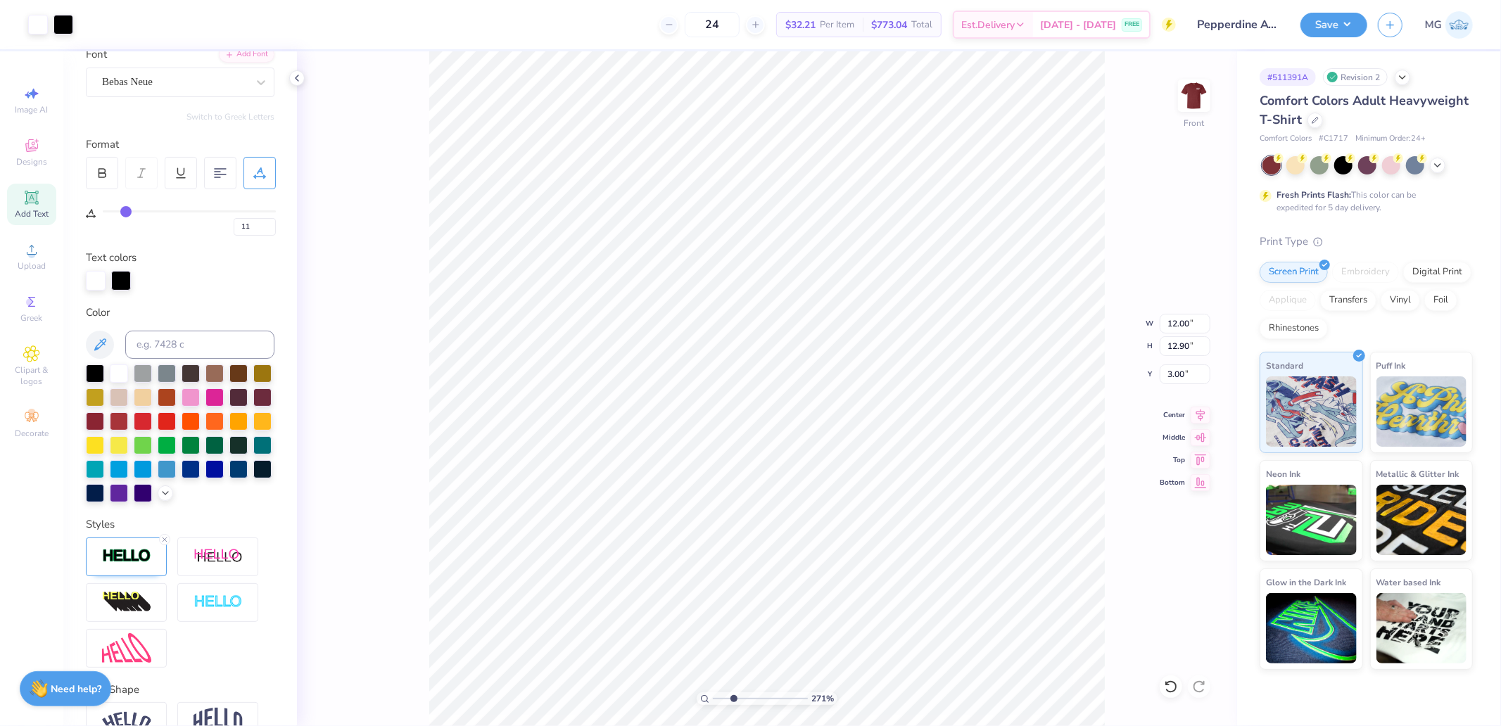
drag, startPoint x: 715, startPoint y: 700, endPoint x: 733, endPoint y: 706, distance: 19.1
type input "2.79"
click at [733, 705] on input "range" at bounding box center [760, 698] width 95 height 13
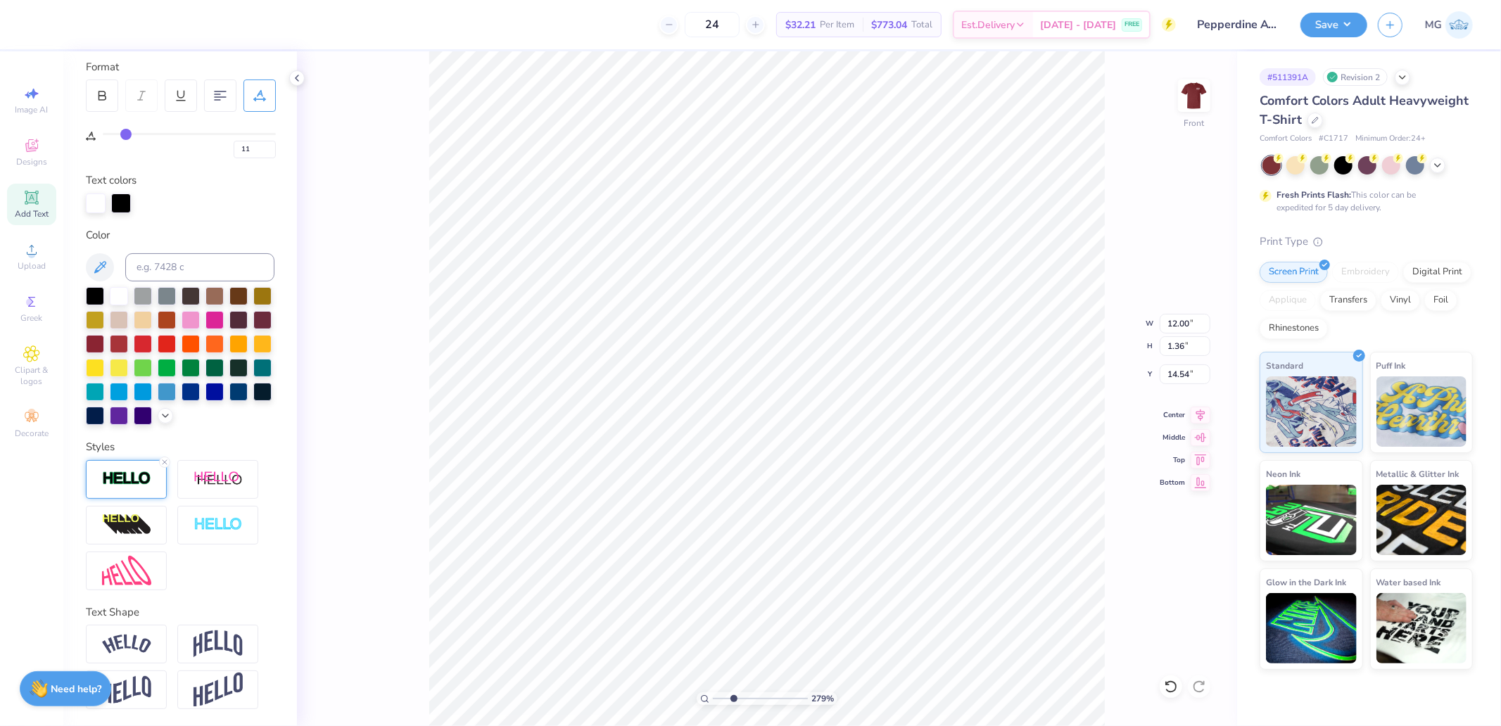
scroll to position [216, 0]
click at [136, 472] on img at bounding box center [126, 479] width 49 height 16
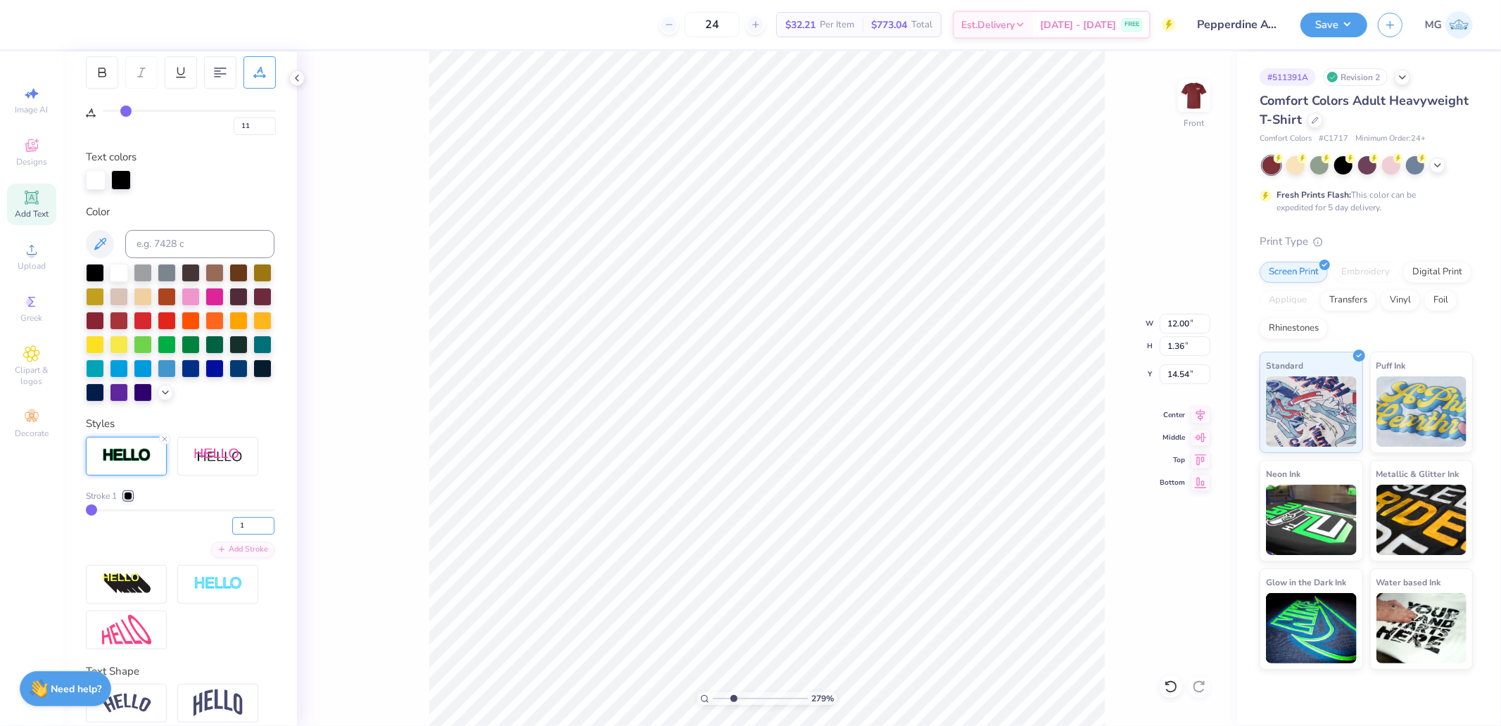
click at [189, 535] on div "1" at bounding box center [180, 521] width 189 height 25
click at [131, 500] on div at bounding box center [128, 496] width 8 height 8
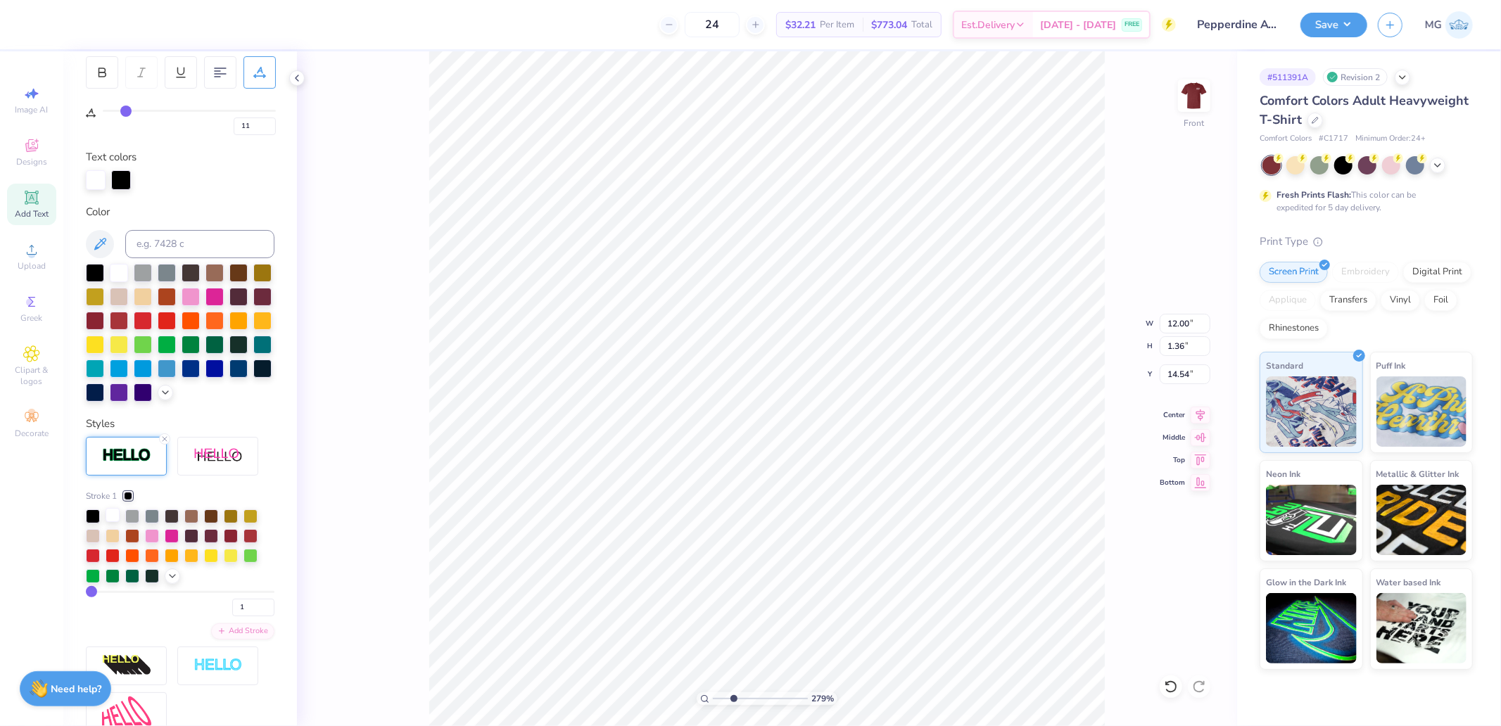
click at [116, 522] on div at bounding box center [113, 515] width 14 height 14
click at [242, 658] on img at bounding box center [218, 666] width 49 height 16
click at [230, 573] on div "Stroke 1 1 Add Stroke" at bounding box center [180, 584] width 189 height 294
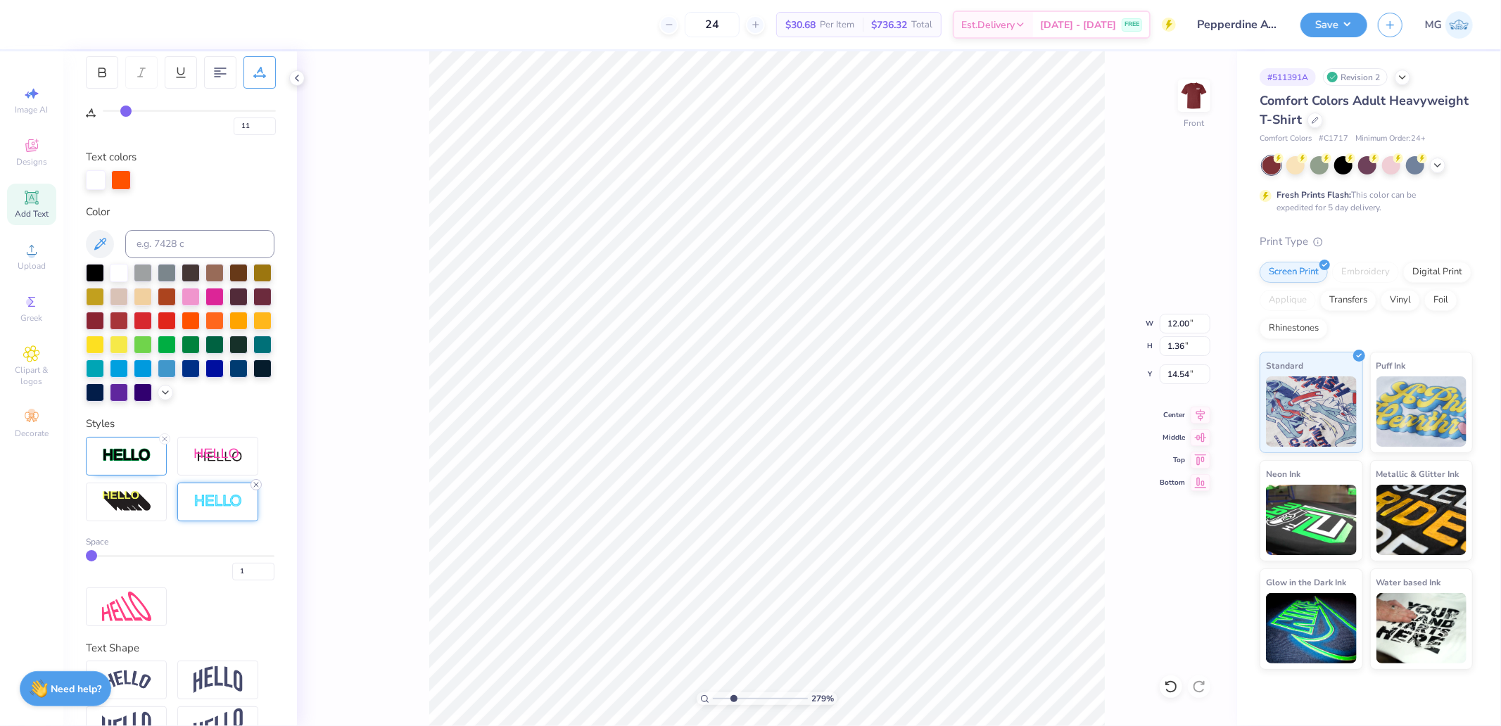
click at [255, 489] on icon at bounding box center [256, 485] width 8 height 8
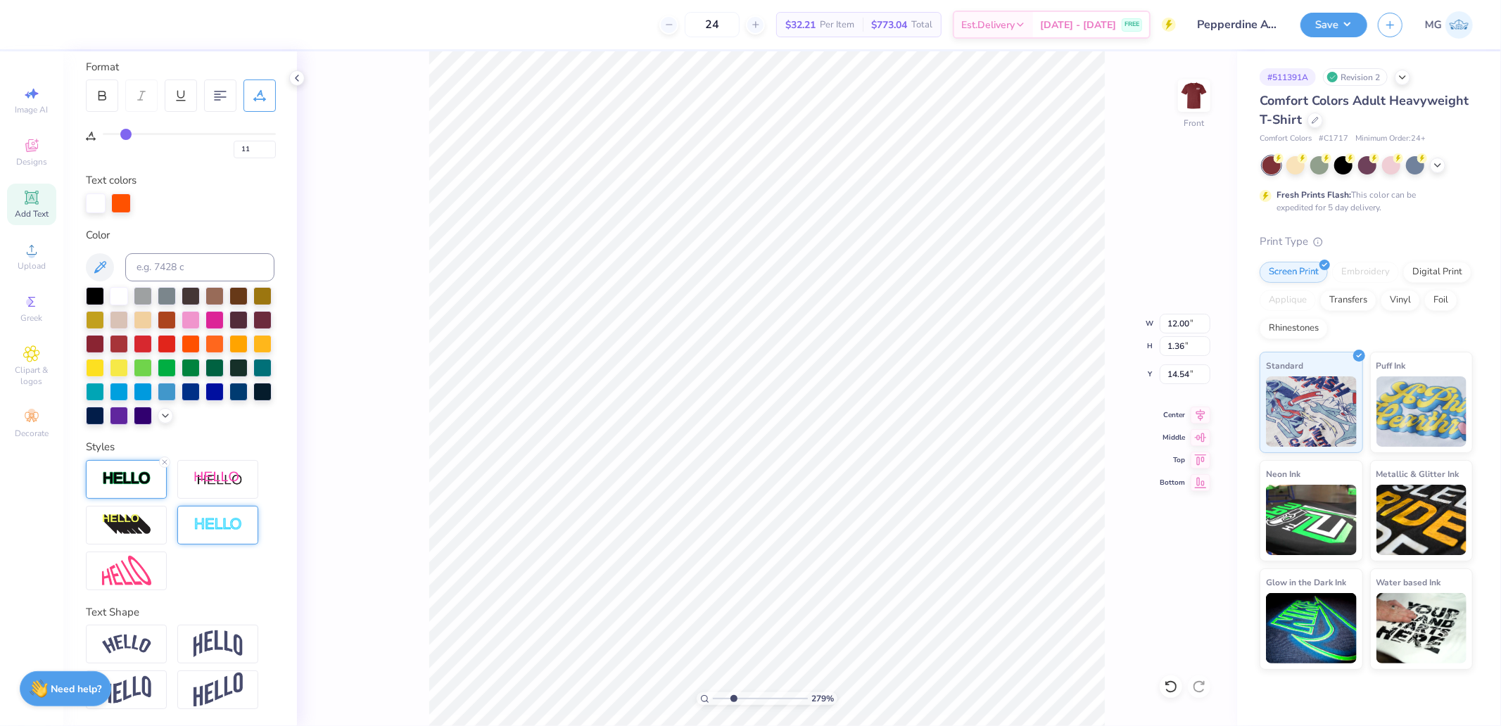
click at [117, 475] on img at bounding box center [126, 479] width 49 height 16
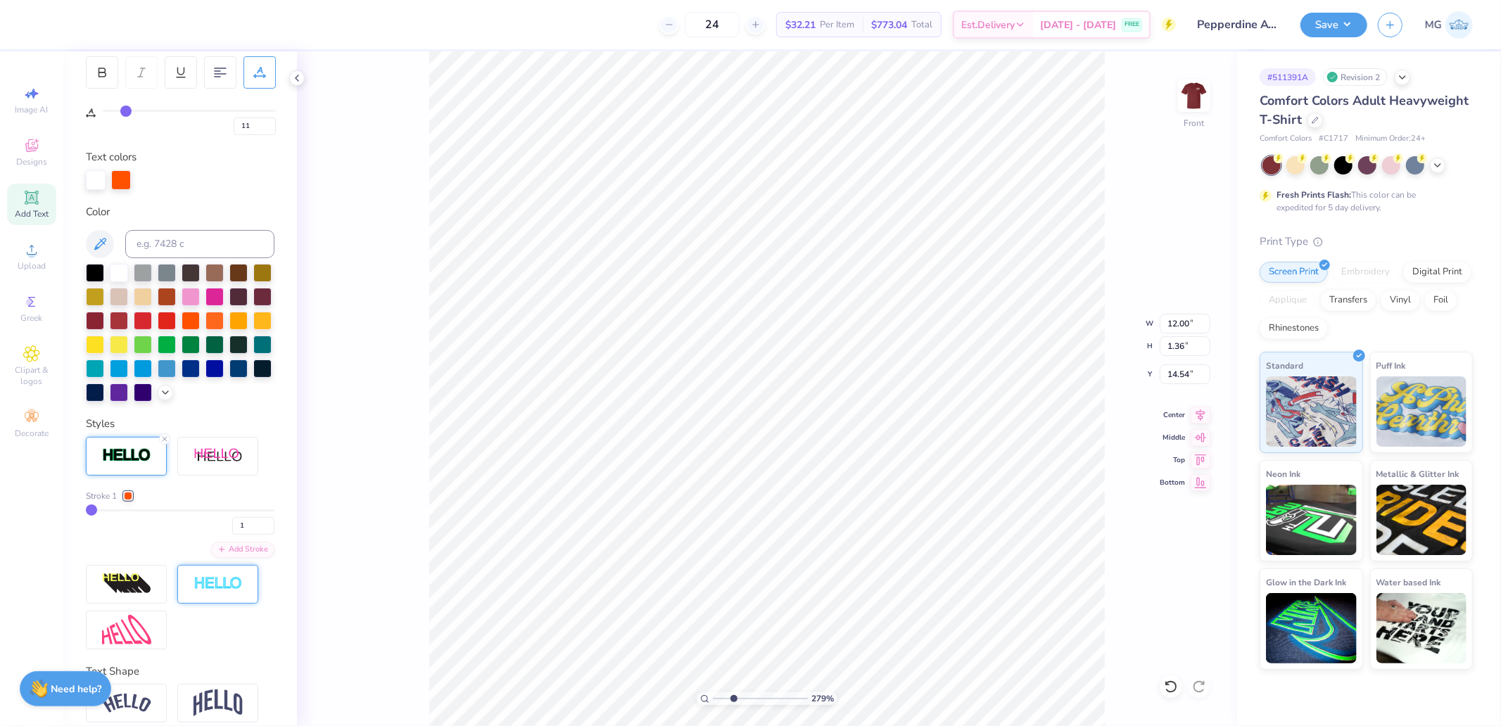
click at [131, 500] on div at bounding box center [128, 496] width 8 height 8
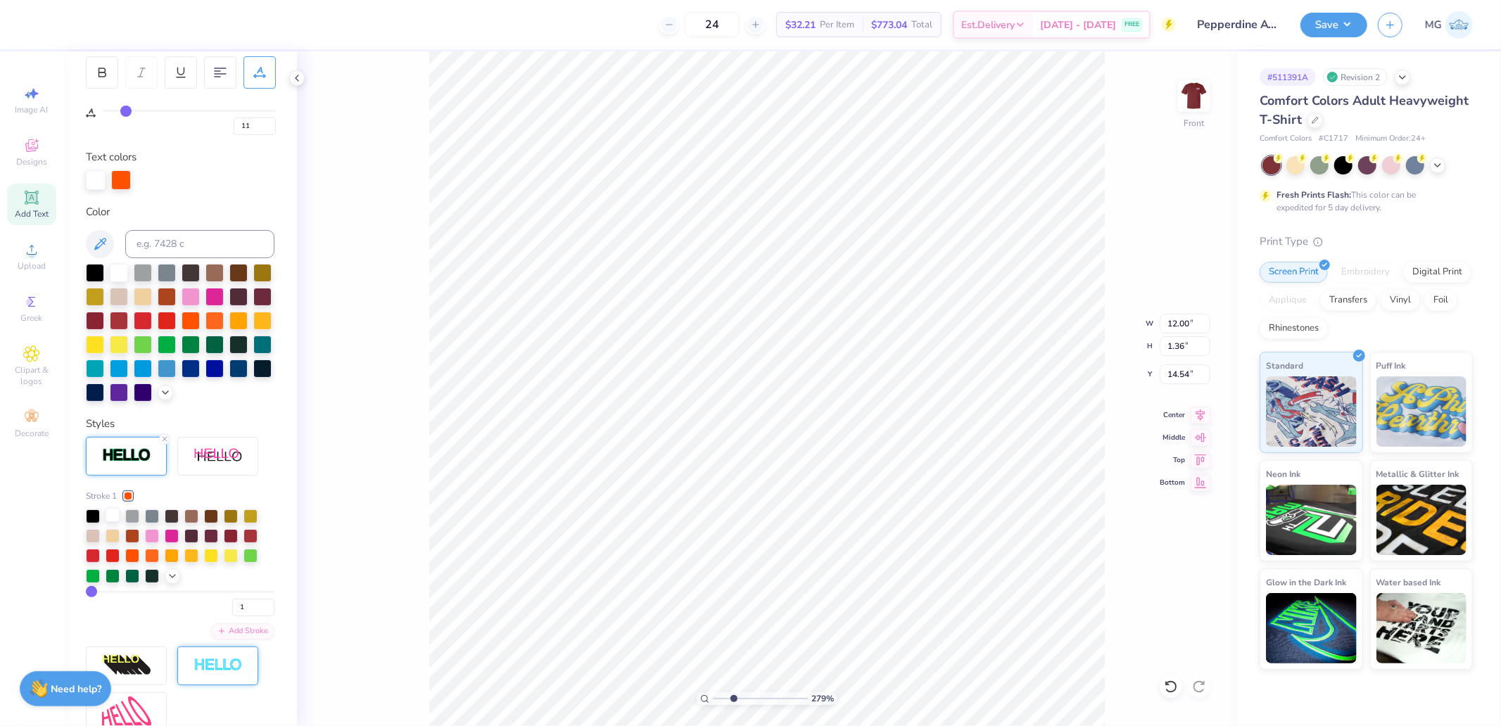
click at [115, 522] on div at bounding box center [113, 515] width 14 height 14
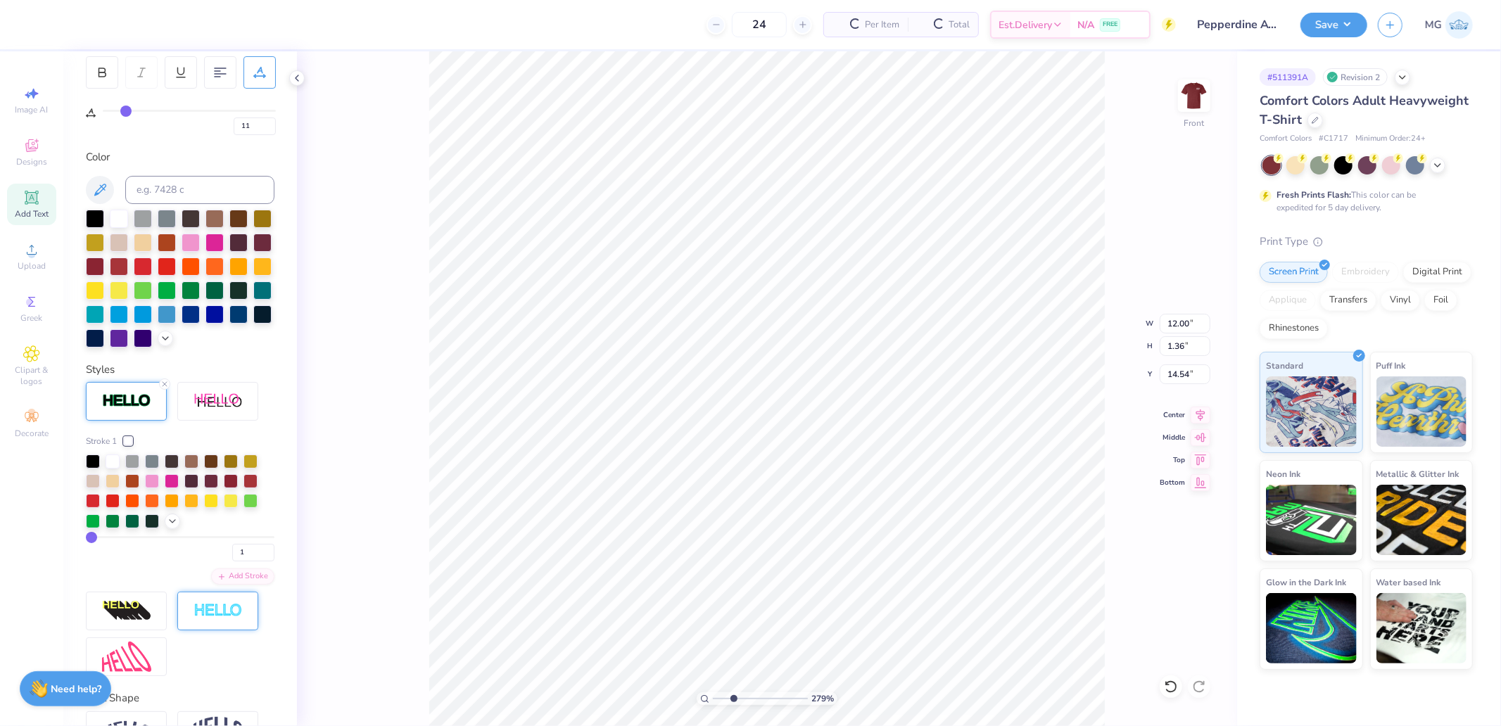
type input "11"
drag, startPoint x: 236, startPoint y: 579, endPoint x: 180, endPoint y: 583, distance: 55.7
click at [190, 562] on div "1" at bounding box center [180, 548] width 189 height 25
type input "3"
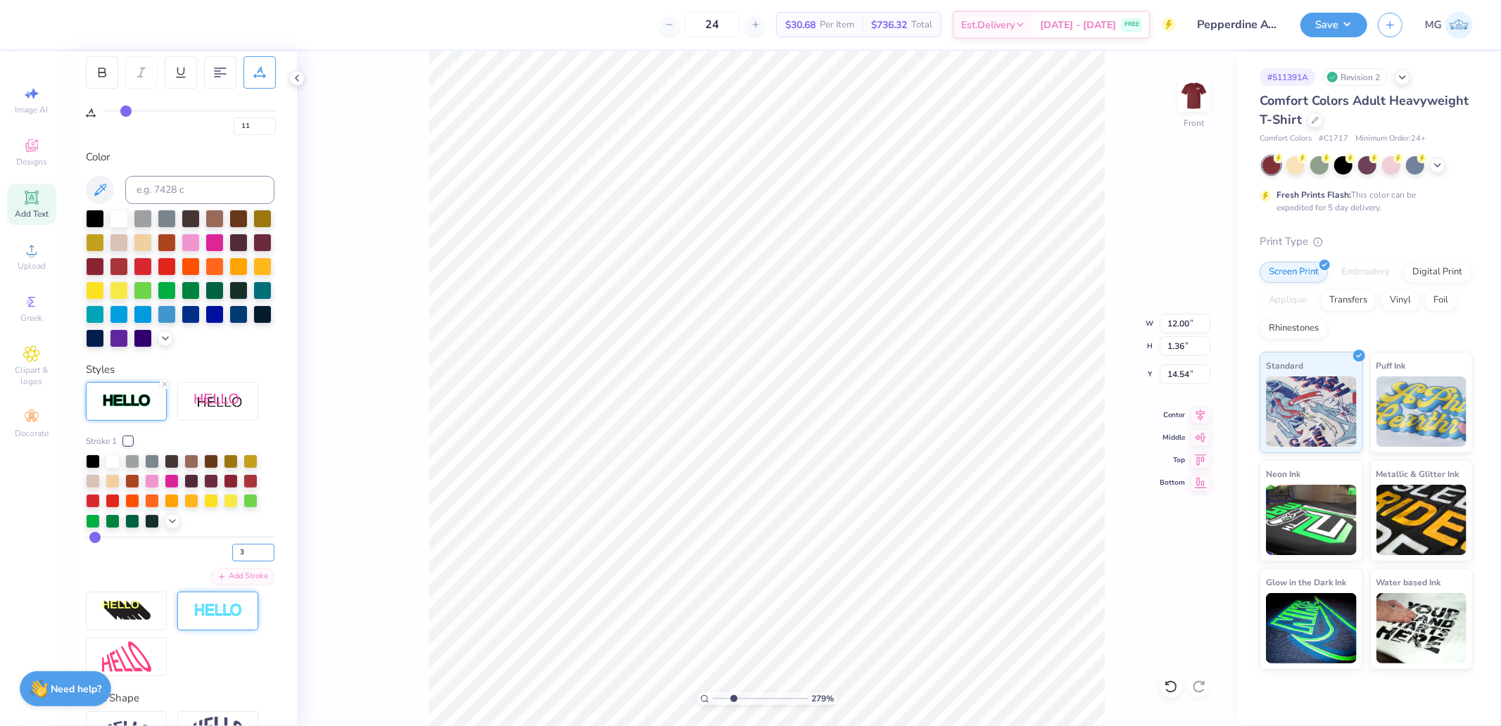
type input "11"
type input "12.03"
type input "1.39"
type input "14.53"
type input "11"
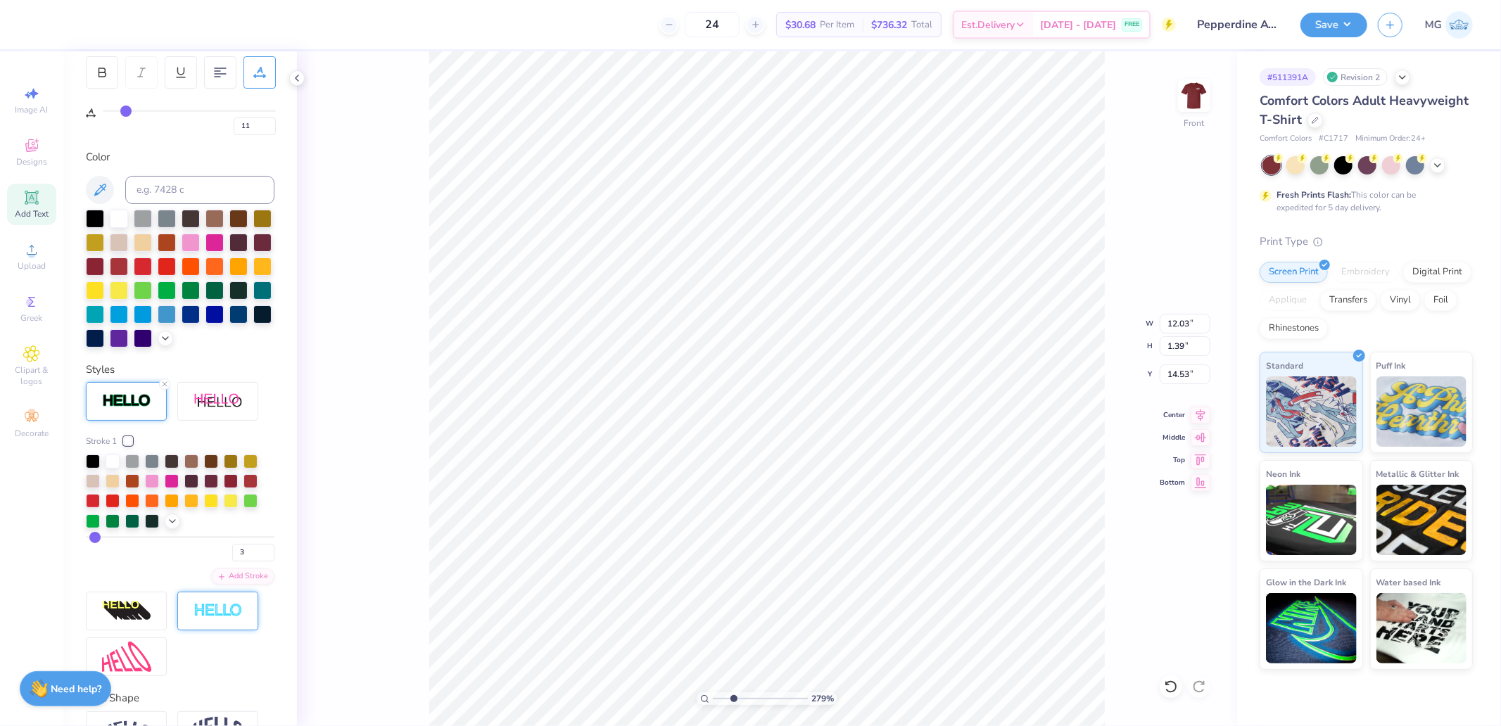
type input "14.43"
click at [256, 123] on input "11" at bounding box center [255, 127] width 42 height 18
drag, startPoint x: 256, startPoint y: 123, endPoint x: 225, endPoint y: 122, distance: 31.0
click at [234, 123] on input "11" at bounding box center [255, 127] width 42 height 18
type input "10.5"
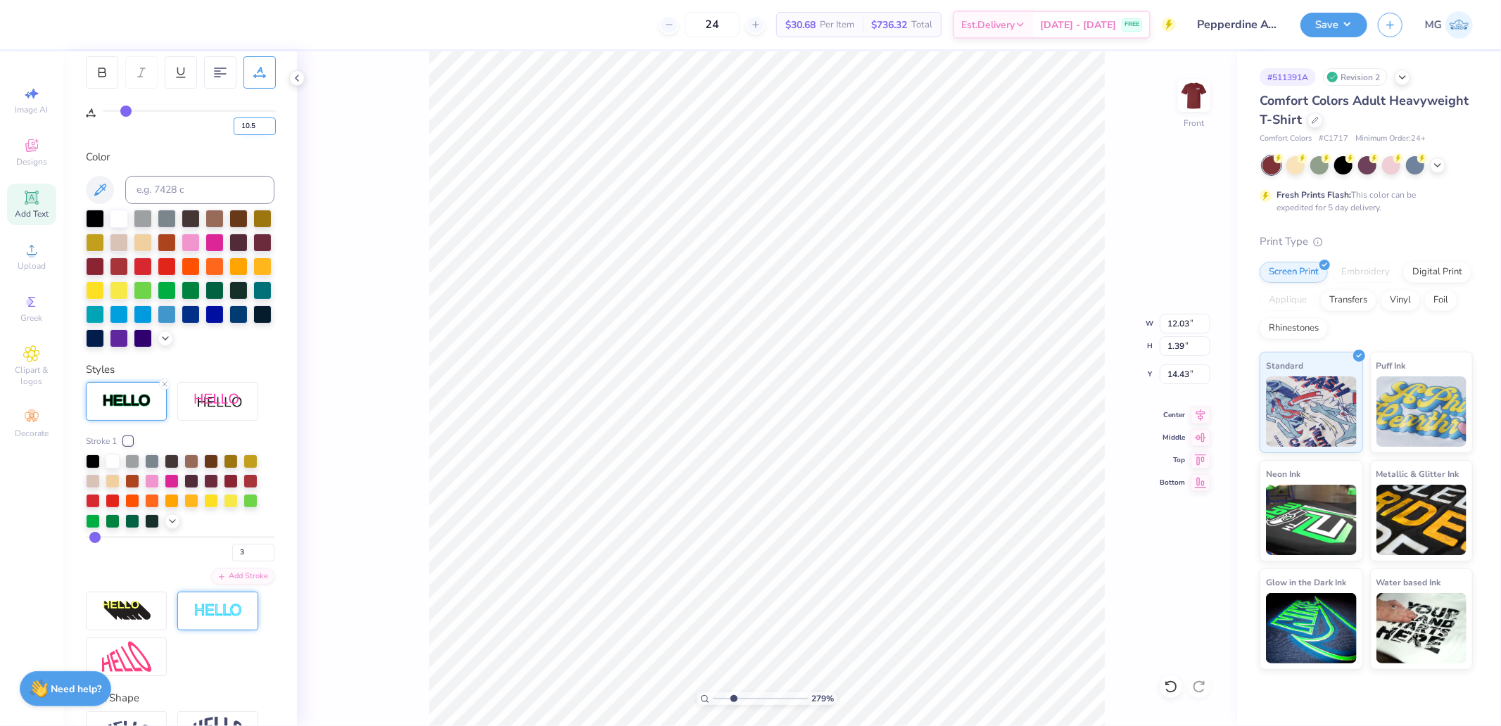
type input "11"
type input "11.88"
type input "11.5"
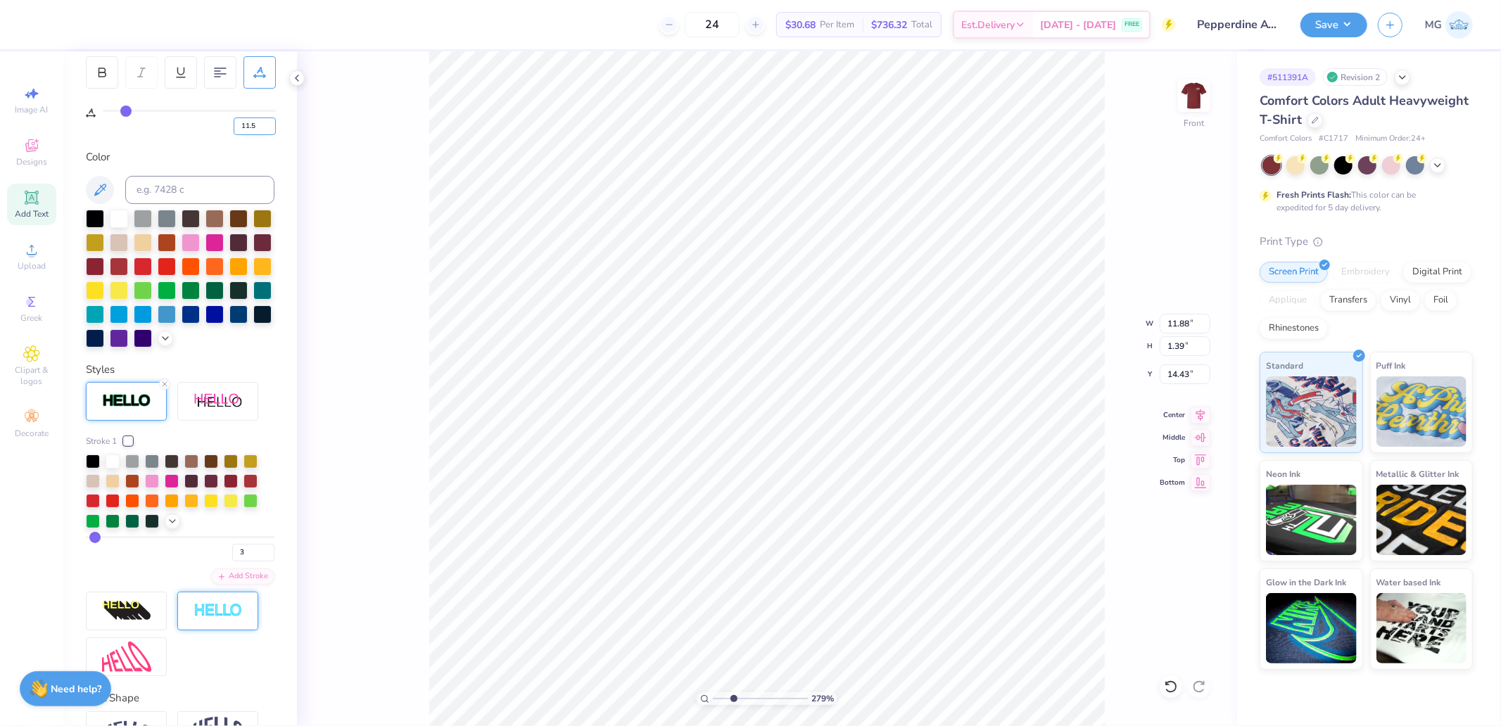
type input "12"
type input "12.13"
type input "12"
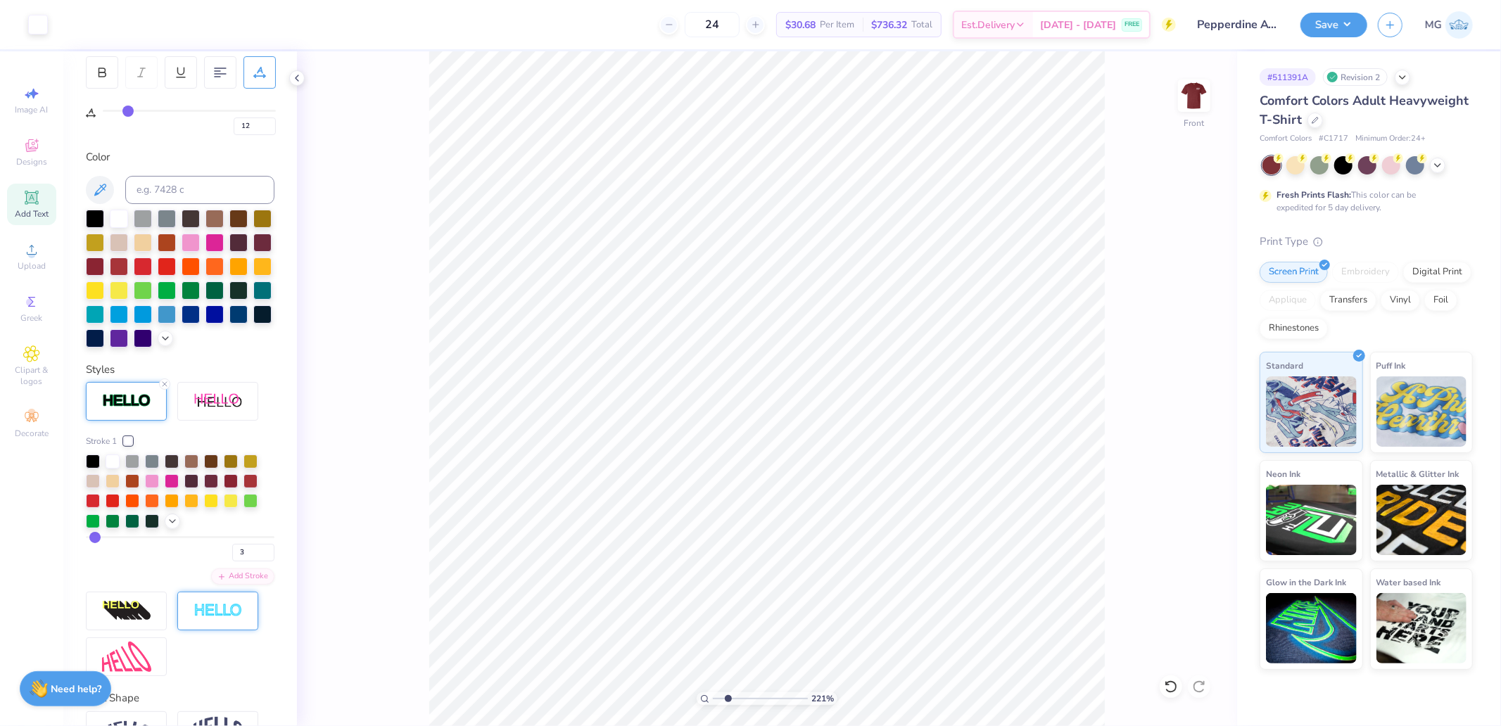
type input "2.21"
click at [728, 699] on input "range" at bounding box center [760, 698] width 95 height 13
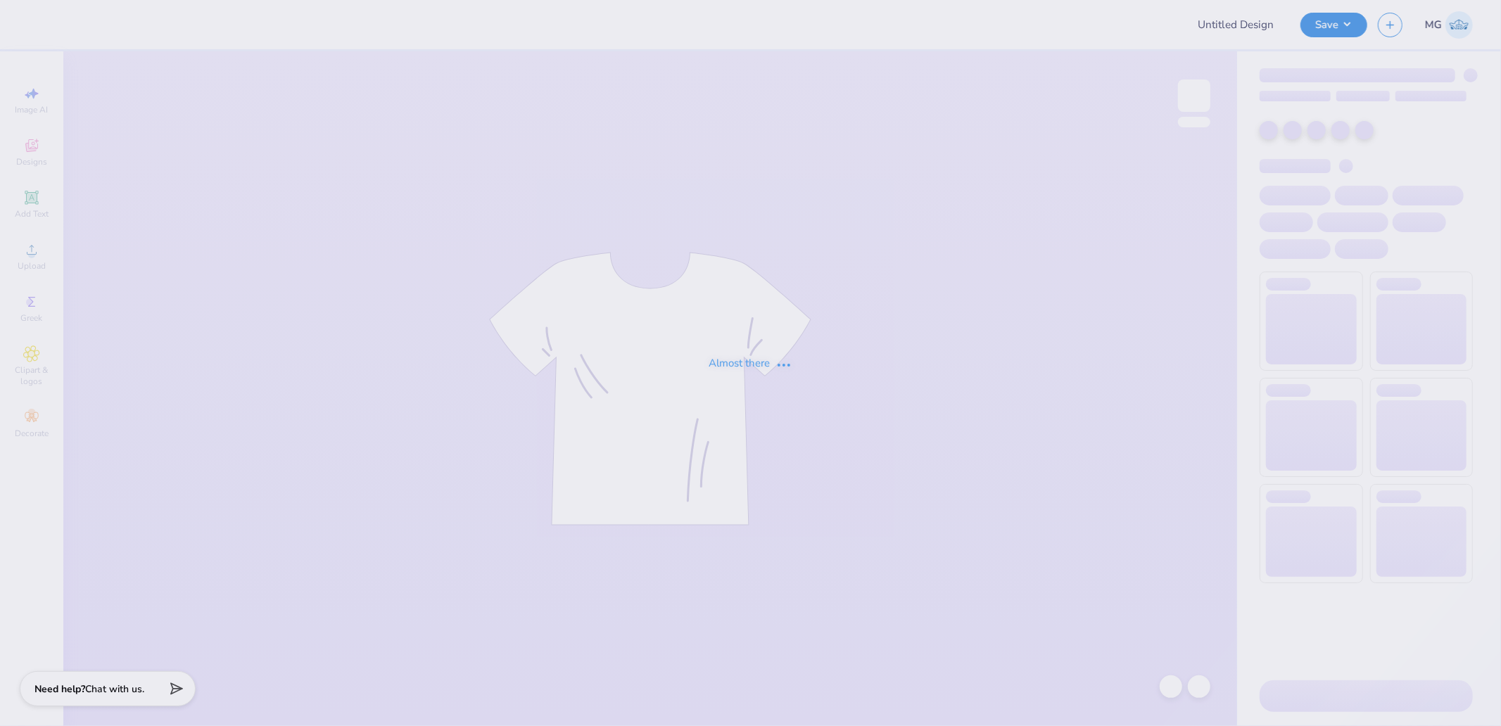
type input "Pepperdine ATO Philo F25"
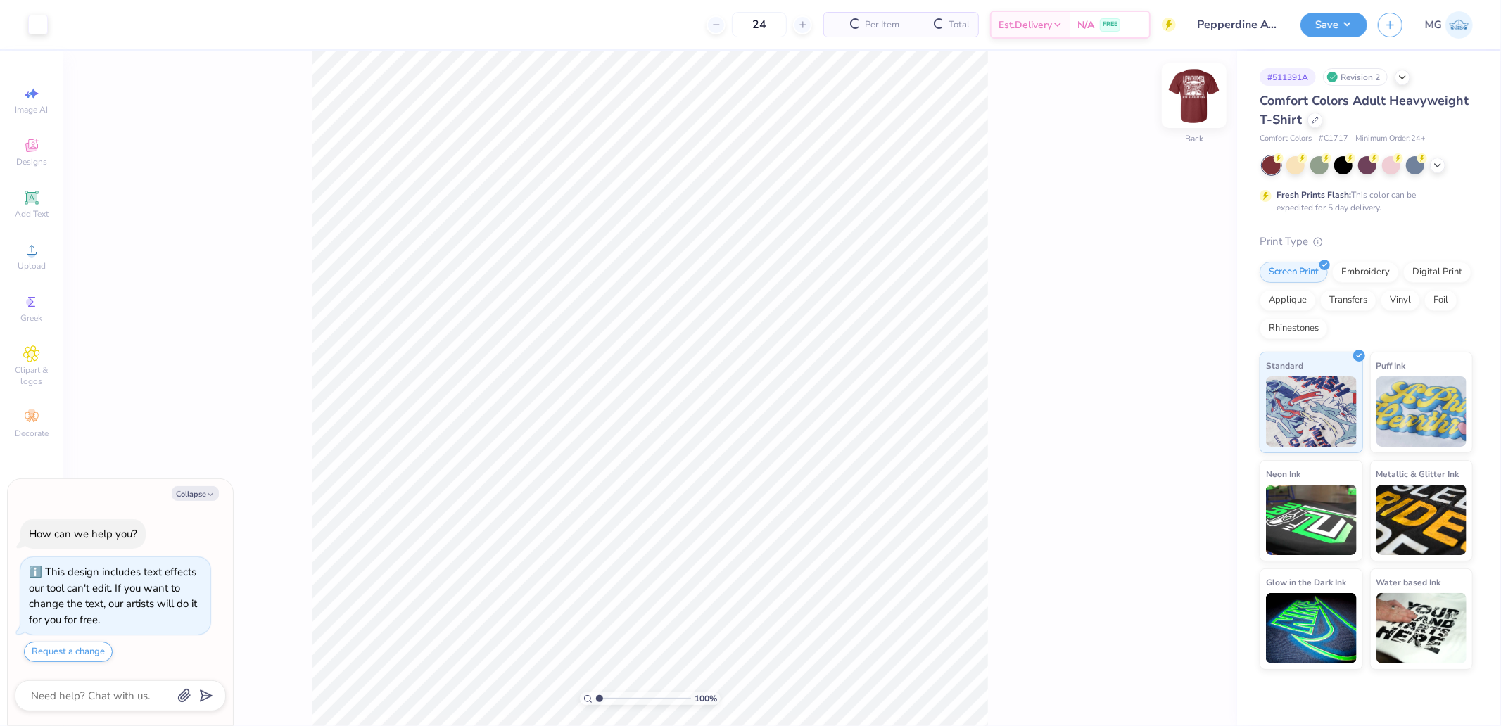
click at [1196, 101] on img at bounding box center [1194, 96] width 56 height 56
click at [20, 242] on div "Upload" at bounding box center [31, 257] width 49 height 42
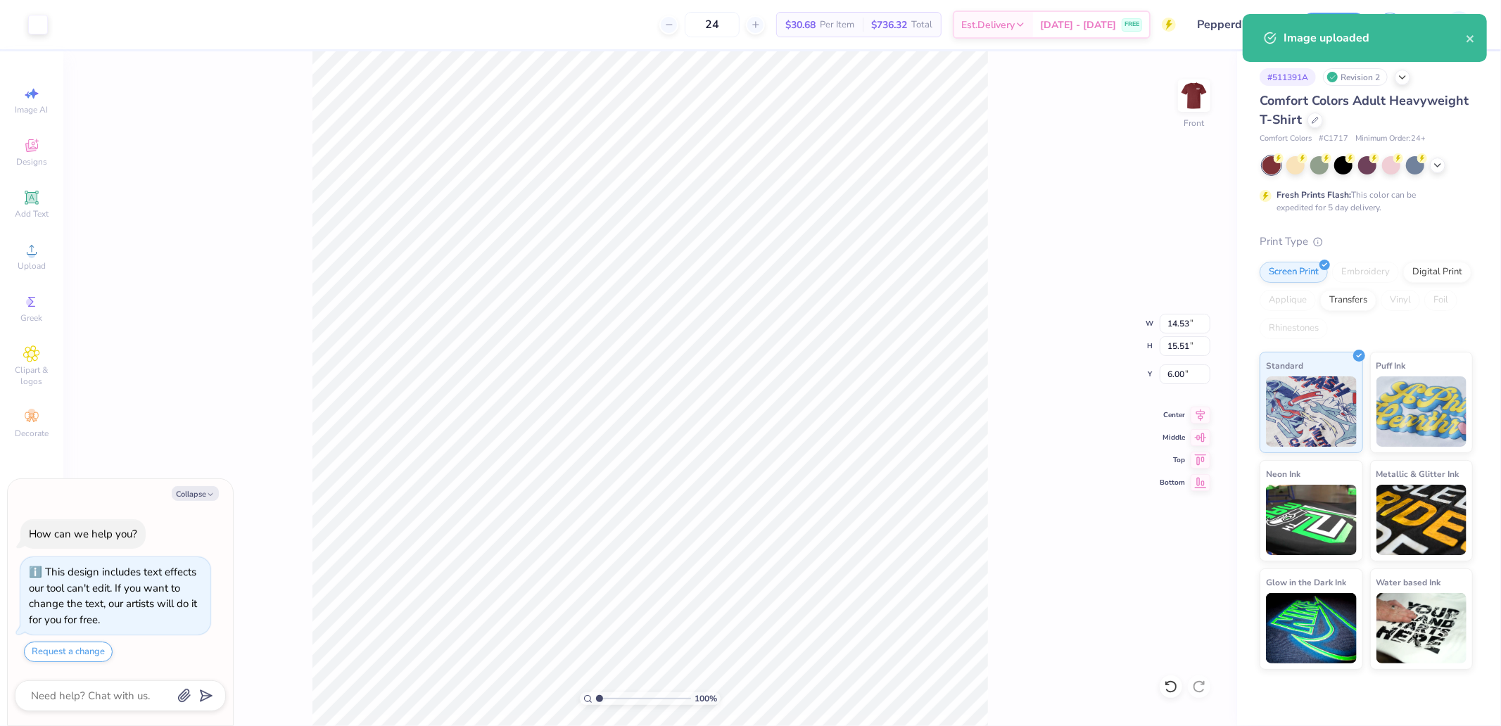
click at [1175, 310] on div "100 % Front W 14.53 14.53 " H 15.51 15.51 " Y 6.00 6.00 " Center Middle Top Bot…" at bounding box center [650, 388] width 1174 height 675
click at [1183, 312] on div "100 % Front W 14.53 H 15.51 Y 6.00 Center Middle Top Bottom" at bounding box center [650, 388] width 1174 height 675
type textarea "x"
click at [1177, 331] on input "14.53" at bounding box center [1185, 324] width 51 height 20
type input "12"
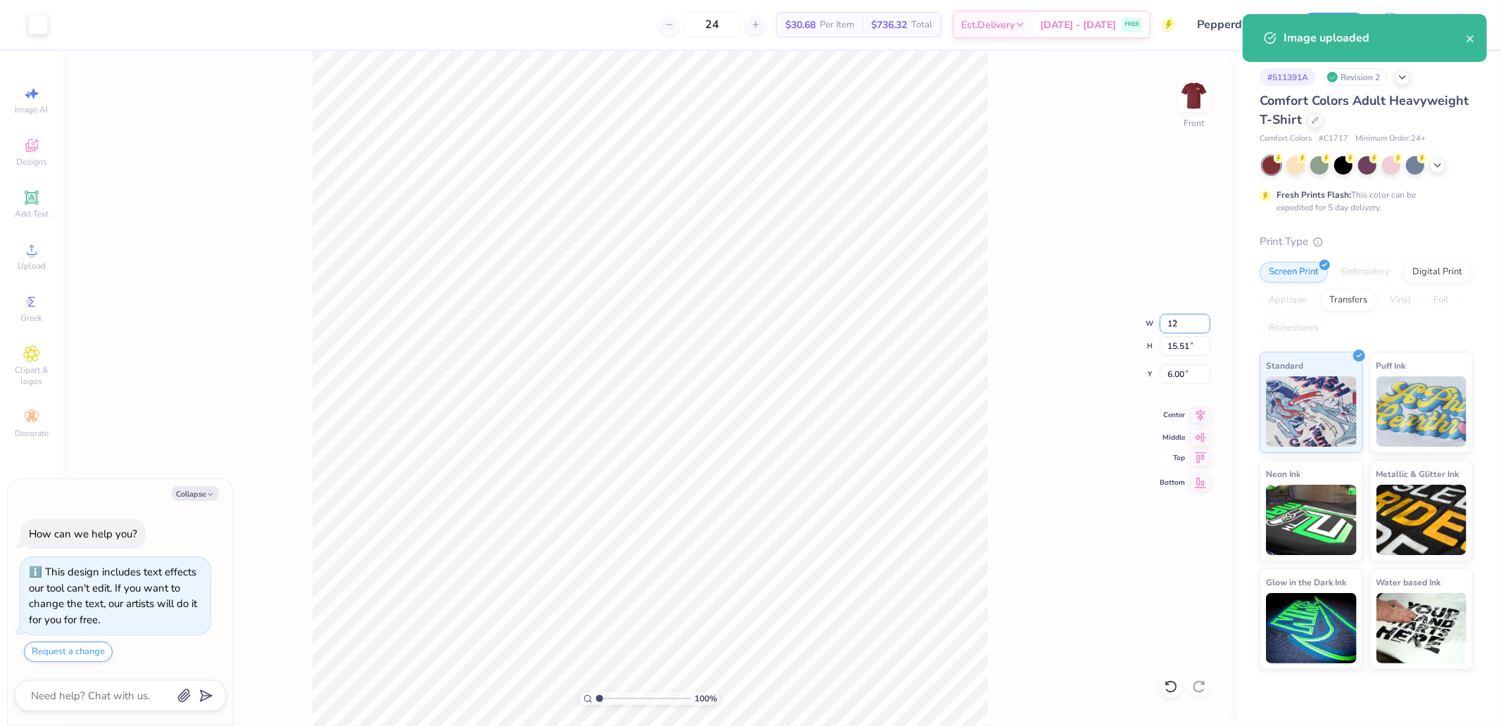
type textarea "x"
type input "12.00"
type input "12.81"
type input "7.35"
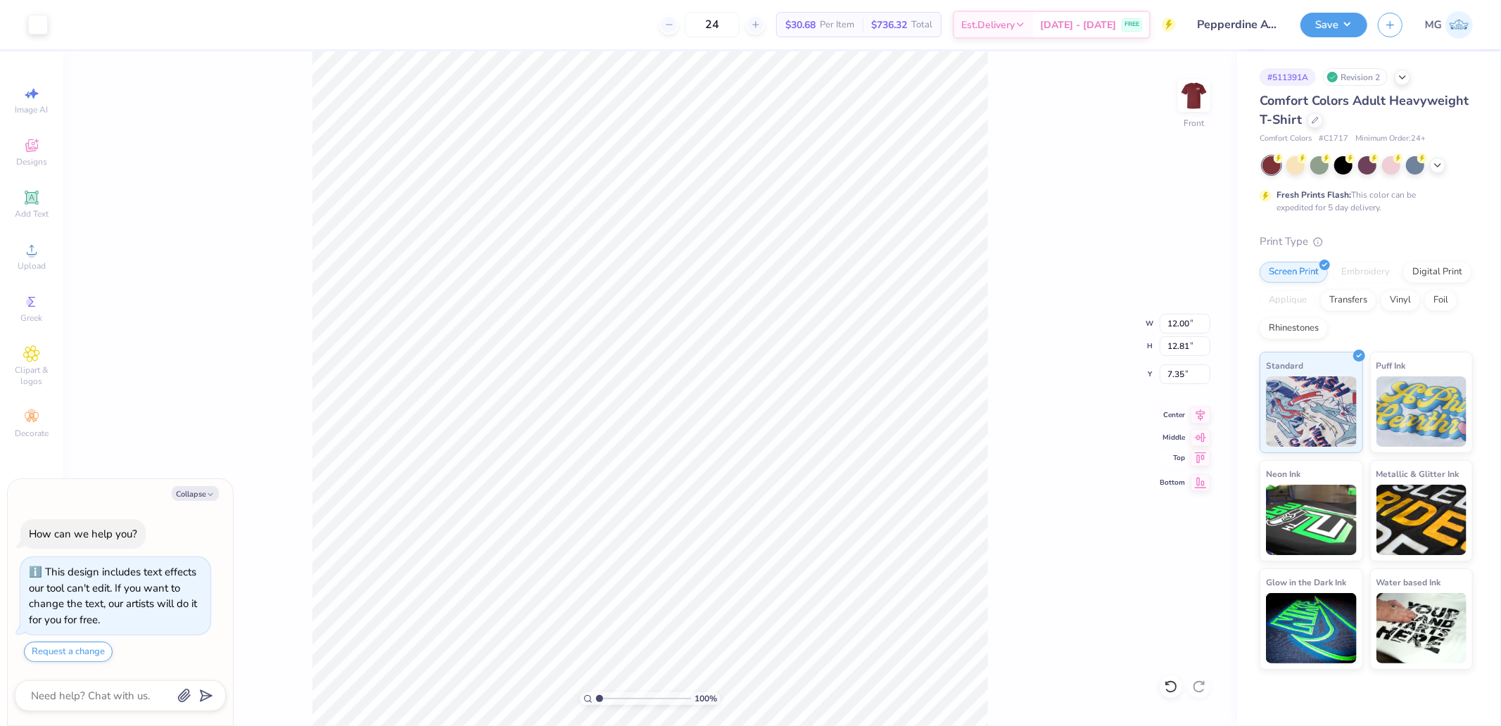
click at [1199, 462] on icon at bounding box center [1201, 457] width 12 height 11
type textarea "x"
click at [1193, 379] on input "0.50" at bounding box center [1185, 374] width 51 height 20
type input "3"
type textarea "x"
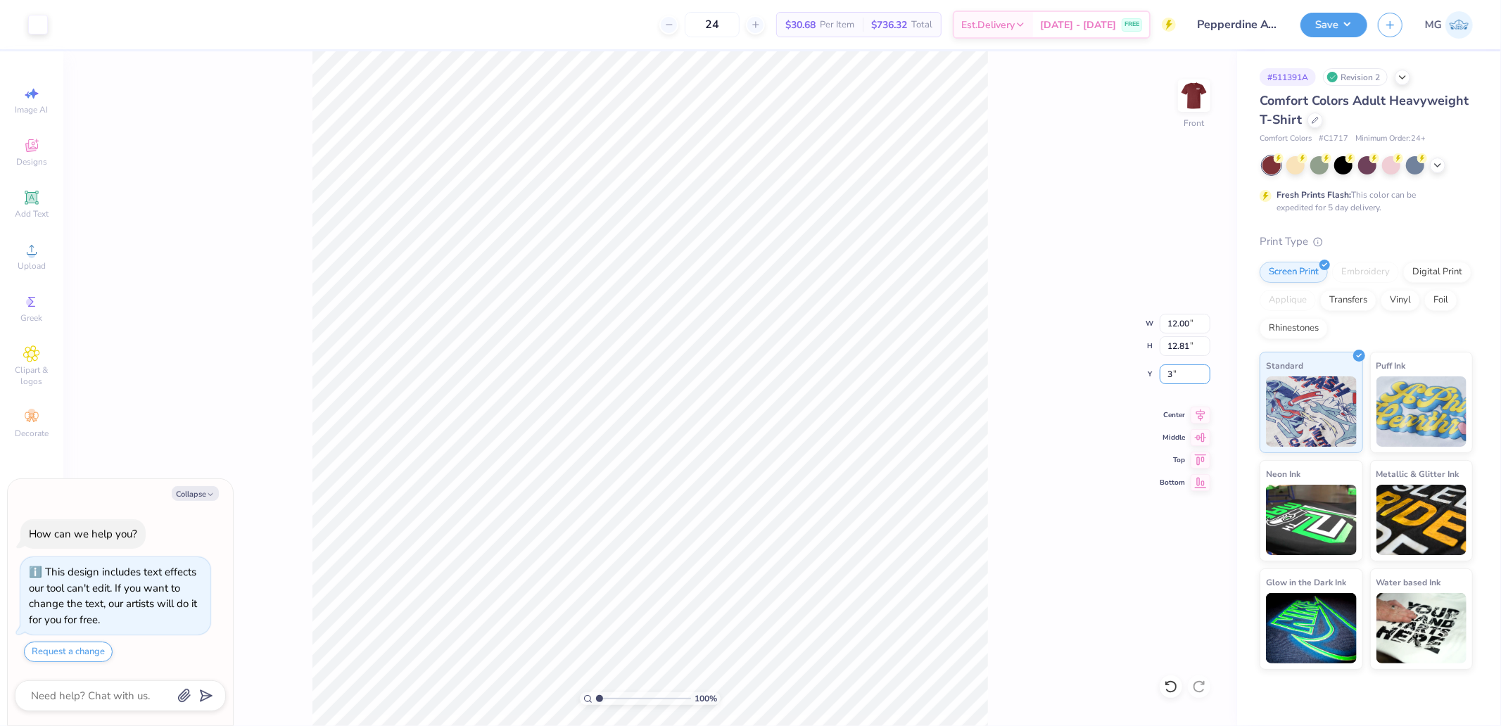
type input "3.00"
click at [989, 270] on div "100 % Front W 12.00 12.00 " H 12.81 12.81 " Y 3.00 3.00 " Center Middle Top Bot…" at bounding box center [650, 388] width 1174 height 675
click at [1204, 93] on img at bounding box center [1194, 96] width 56 height 56
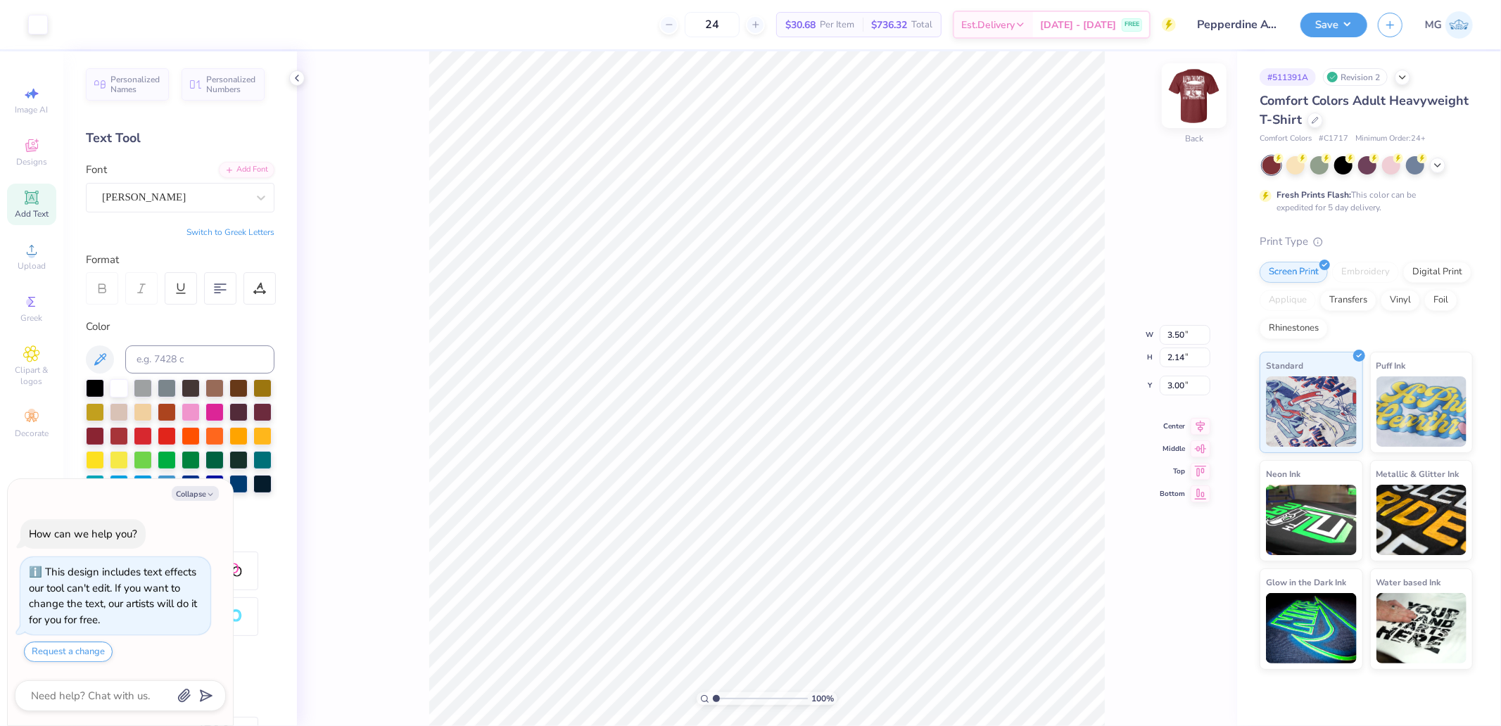
click at [1193, 109] on img at bounding box center [1194, 96] width 56 height 56
click at [1329, 32] on button "Save" at bounding box center [1333, 23] width 67 height 25
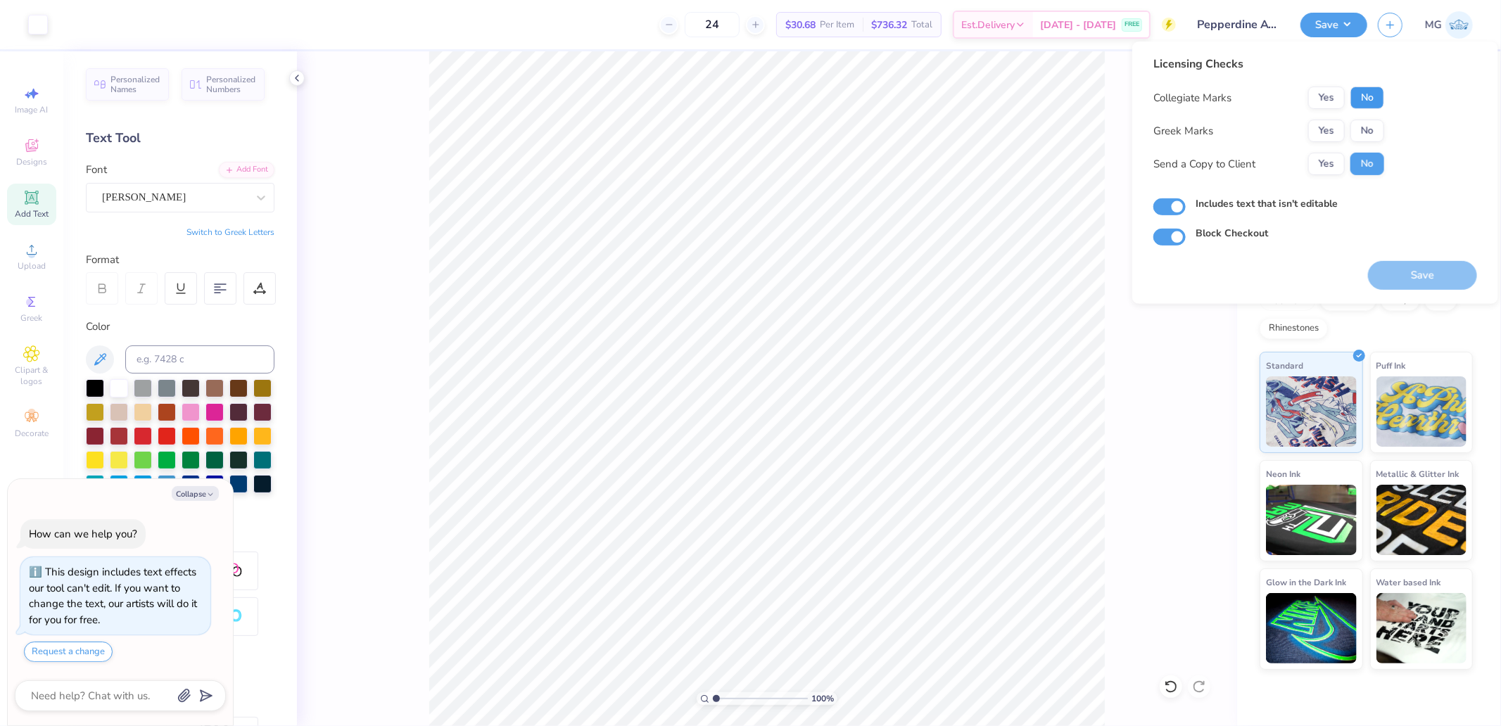
click at [1376, 89] on button "No" at bounding box center [1367, 98] width 34 height 23
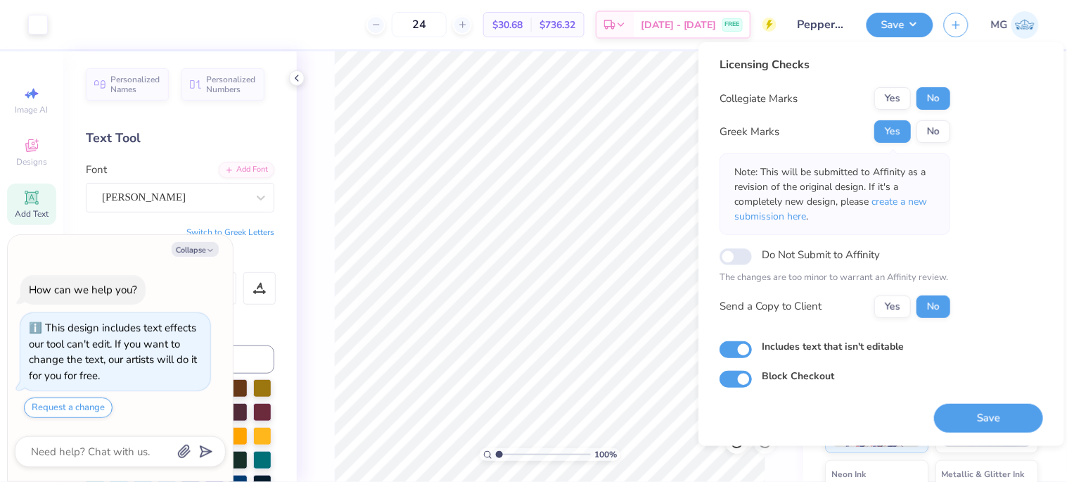
drag, startPoint x: 985, startPoint y: 411, endPoint x: 958, endPoint y: 426, distance: 31.2
click at [985, 411] on button "Save" at bounding box center [988, 418] width 109 height 29
type textarea "x"
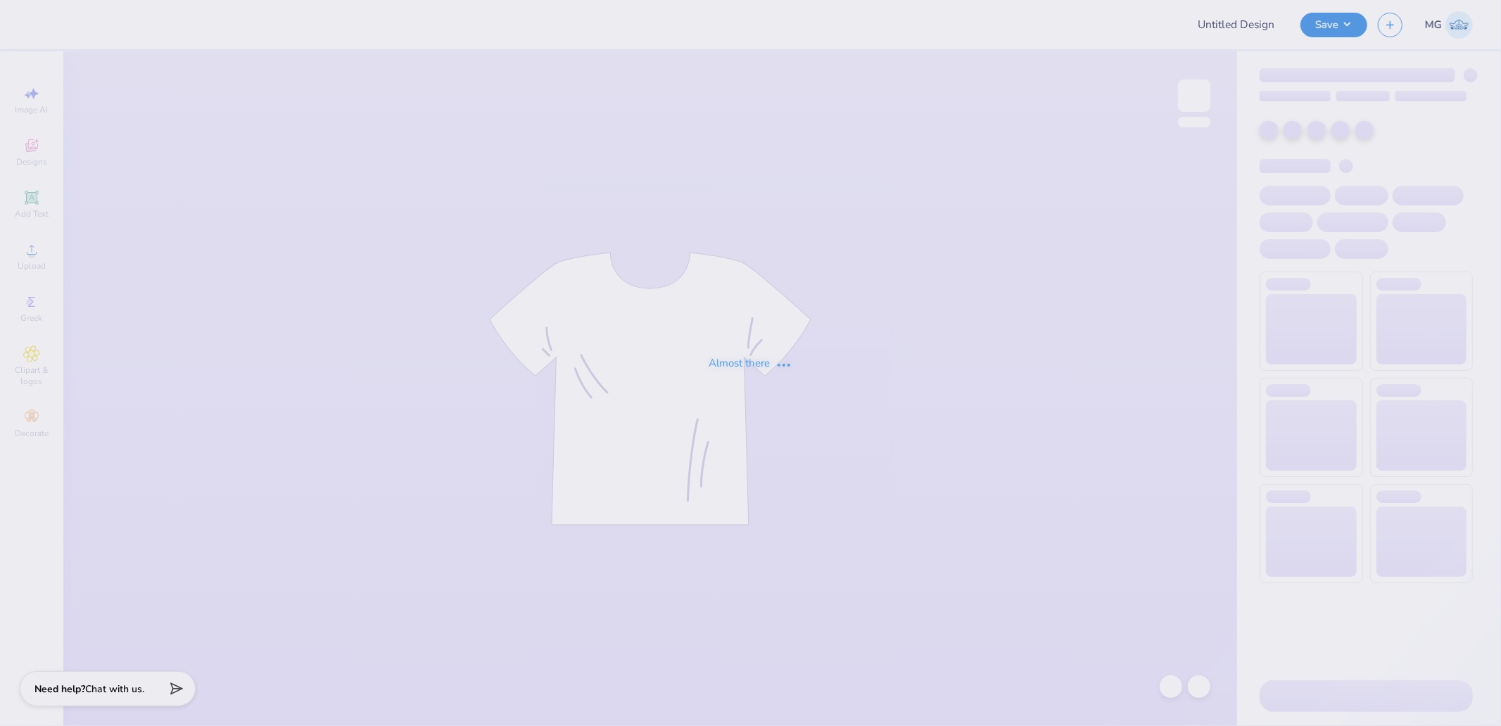
type input "Lambda Chi Alpha Basketball Jersey"
